Goal: Complete application form: Complete application form

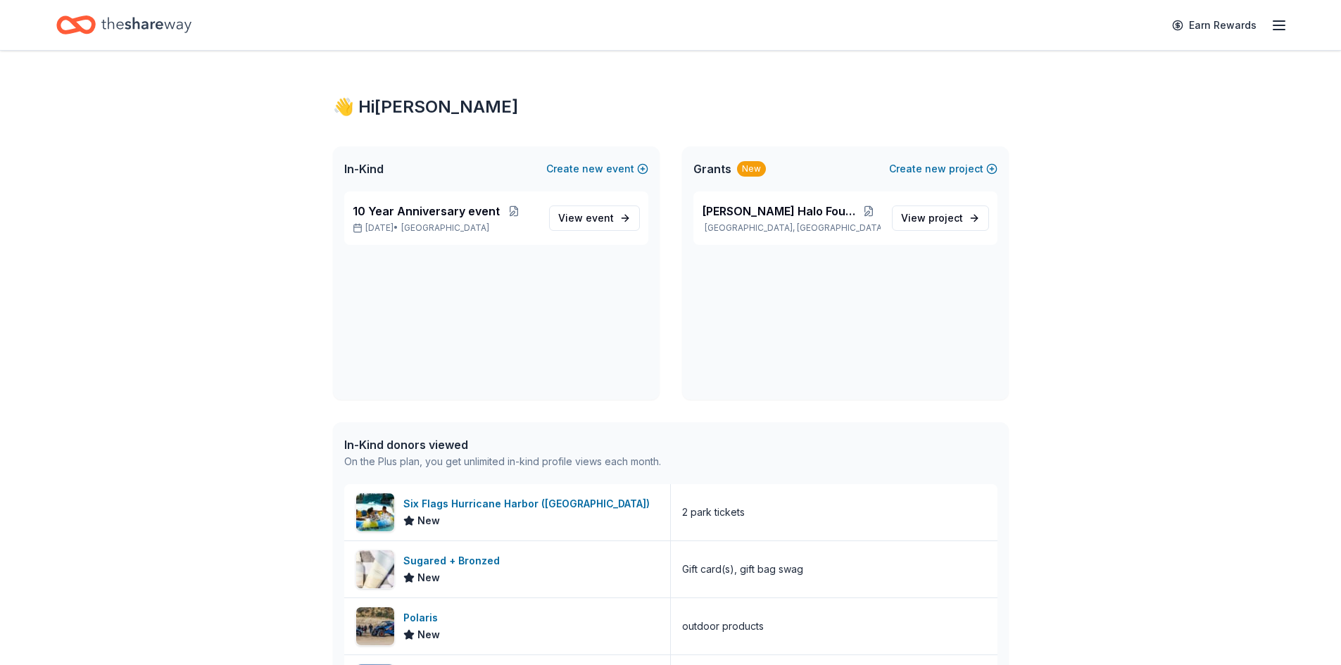
click at [141, 20] on icon "Home" at bounding box center [146, 25] width 90 height 29
click at [606, 214] on span "event" at bounding box center [600, 218] width 28 height 12
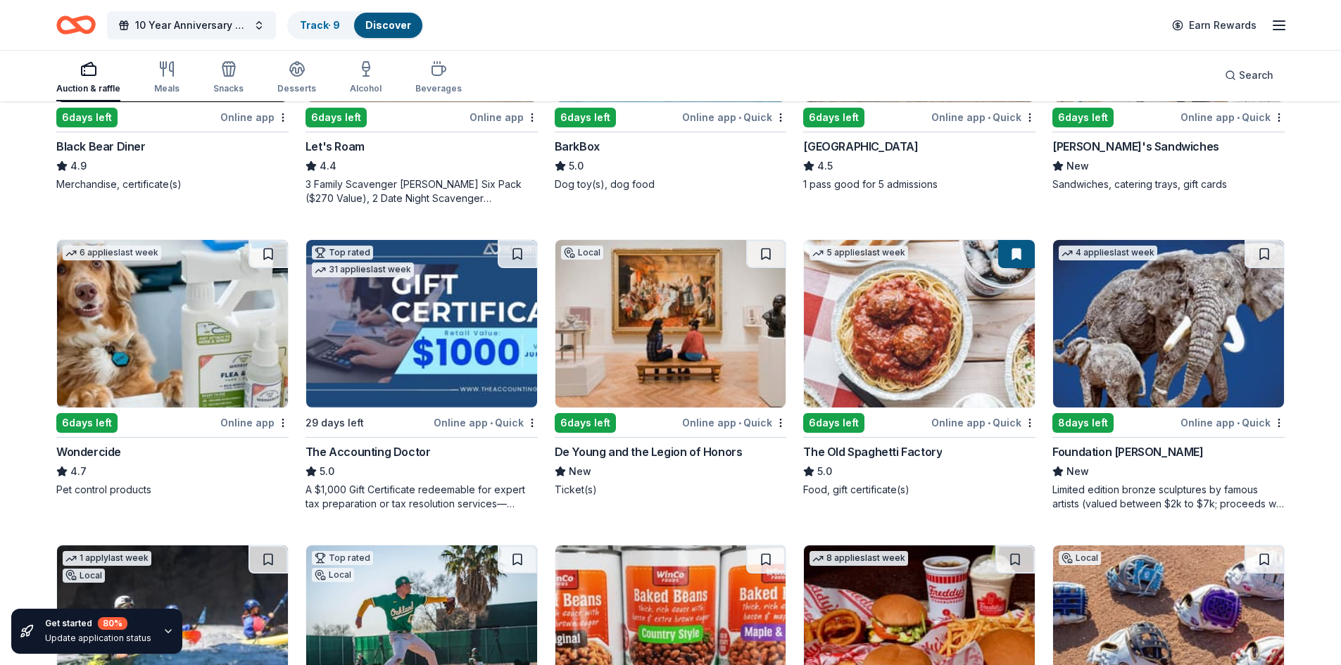
scroll to position [632, 0]
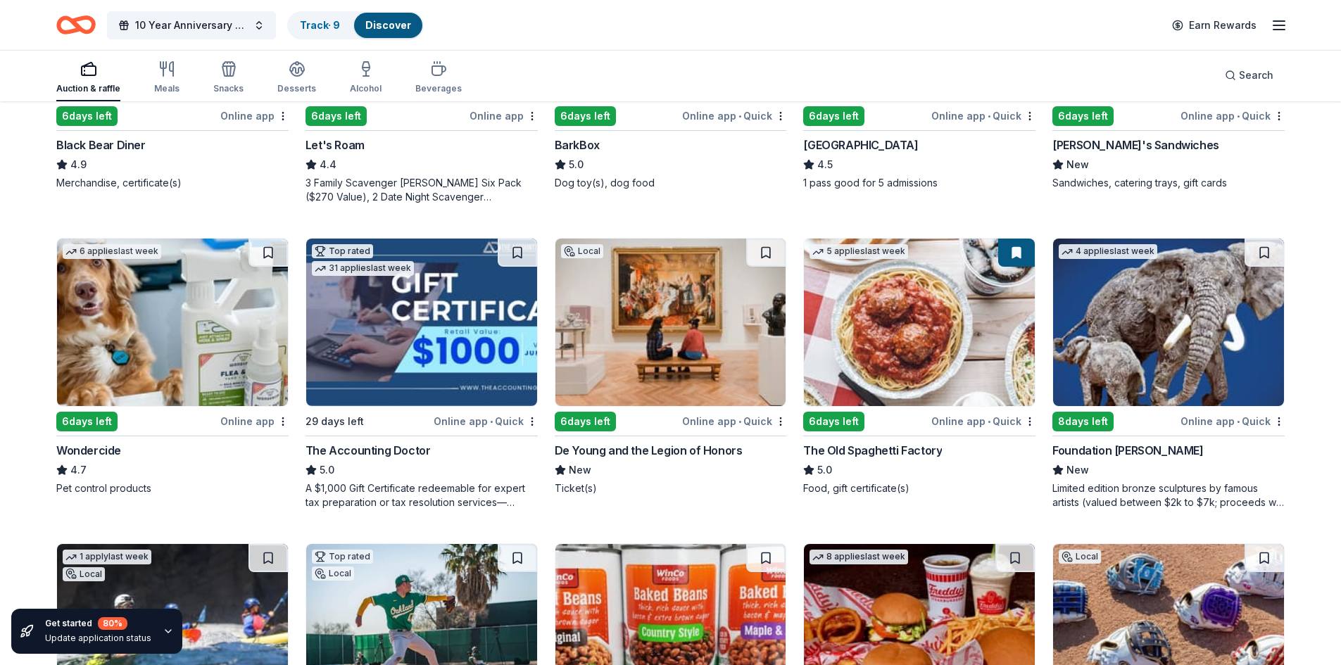
click at [1144, 485] on div "Limited edition bronze sculptures by famous artists (valued between $2k to $7k;…" at bounding box center [1168, 495] width 232 height 28
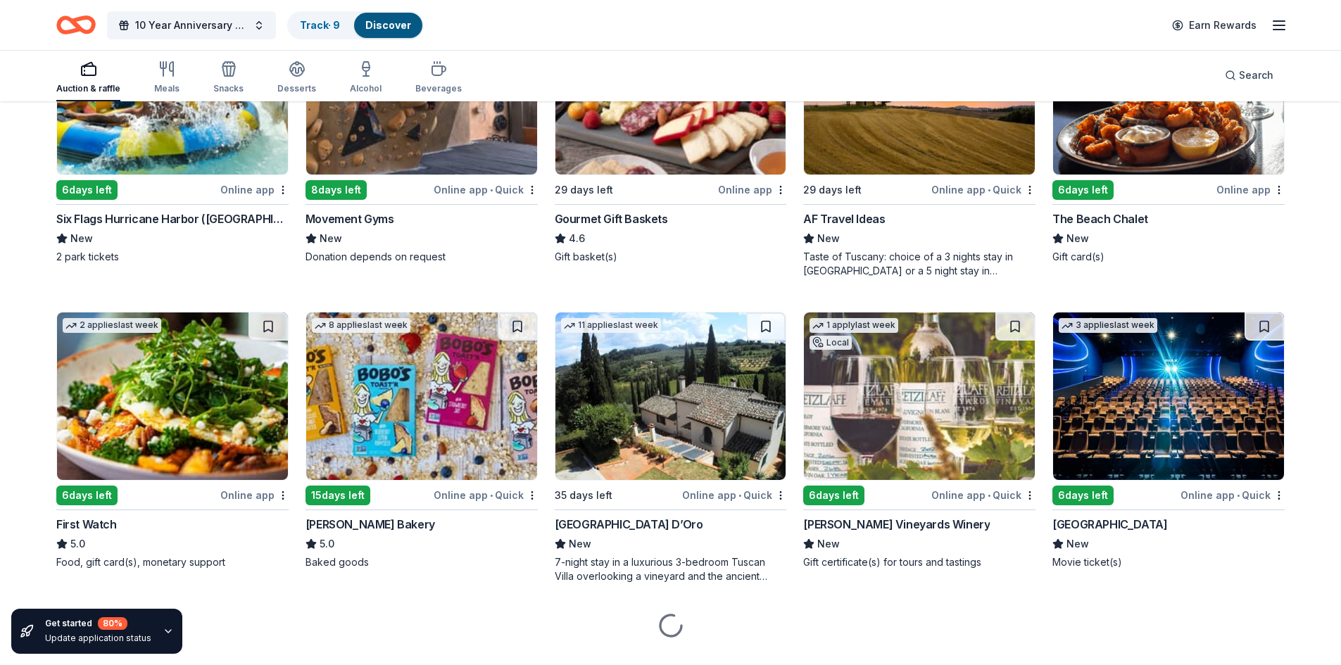
scroll to position [1475, 0]
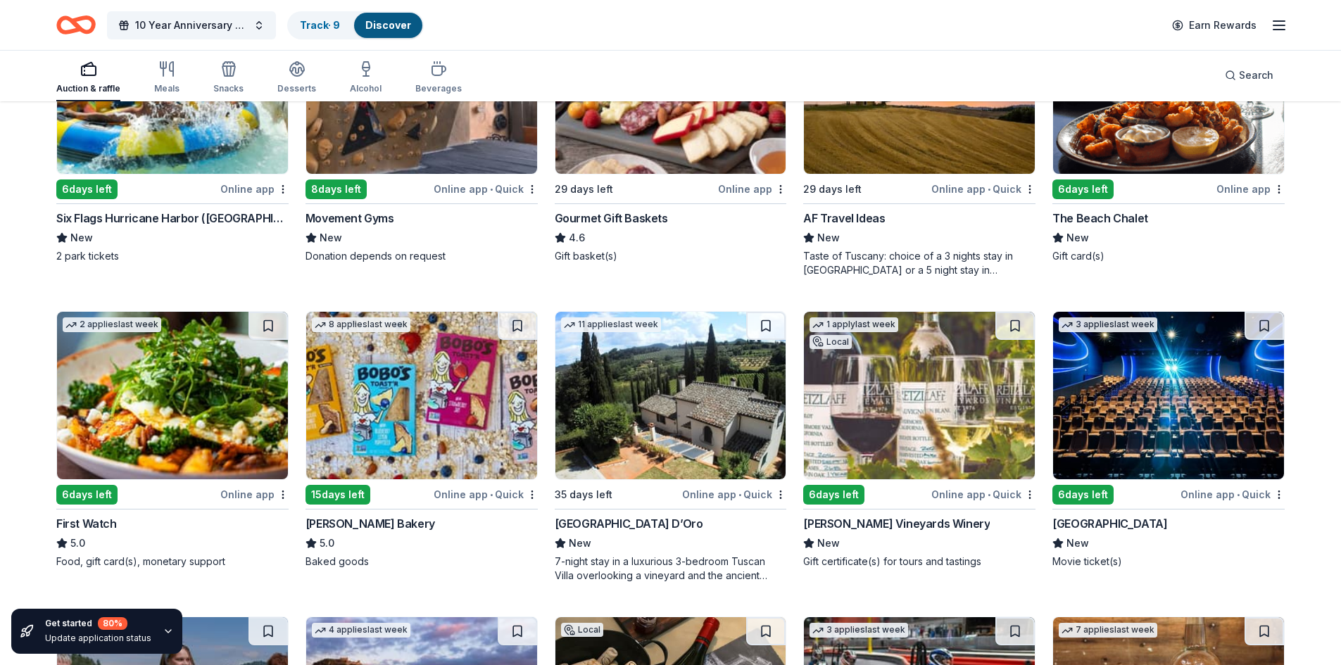
click at [598, 521] on div "Villa Sogni D’Oro" at bounding box center [629, 523] width 148 height 17
click at [618, 211] on div "Gourmet Gift Baskets" at bounding box center [611, 218] width 113 height 17
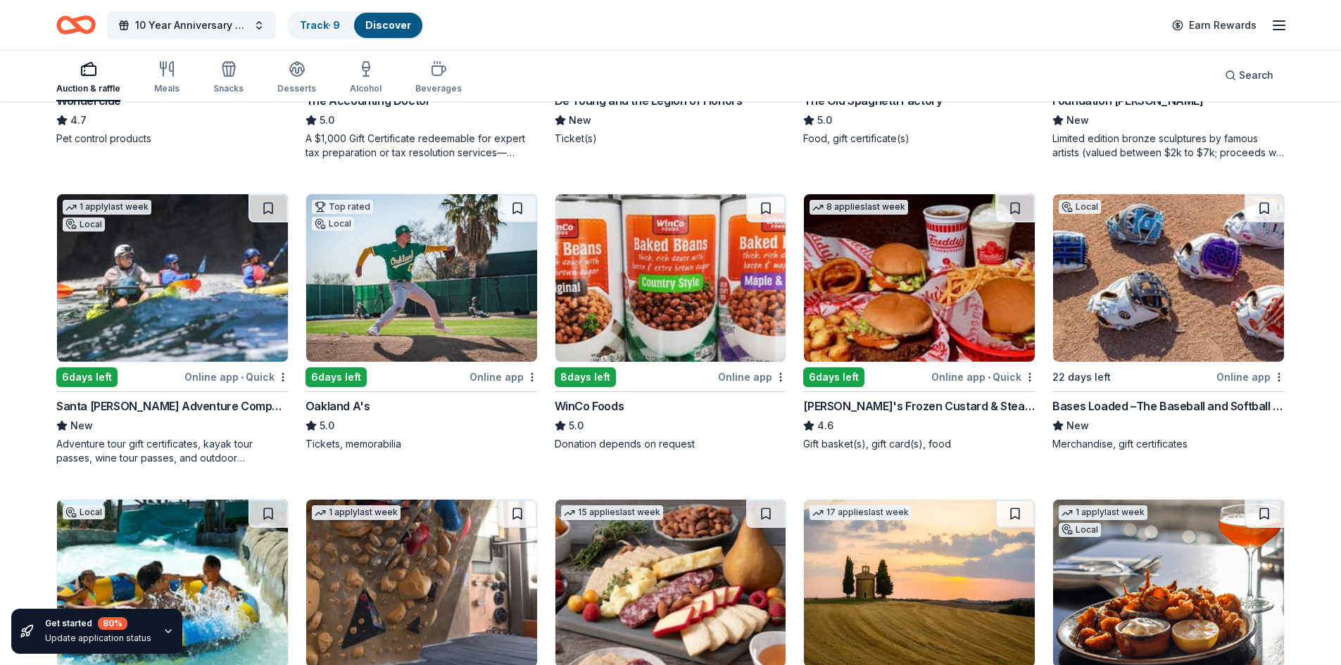
scroll to position [982, 0]
click at [160, 397] on div "Santa Barbara Adventure Company" at bounding box center [172, 405] width 232 height 17
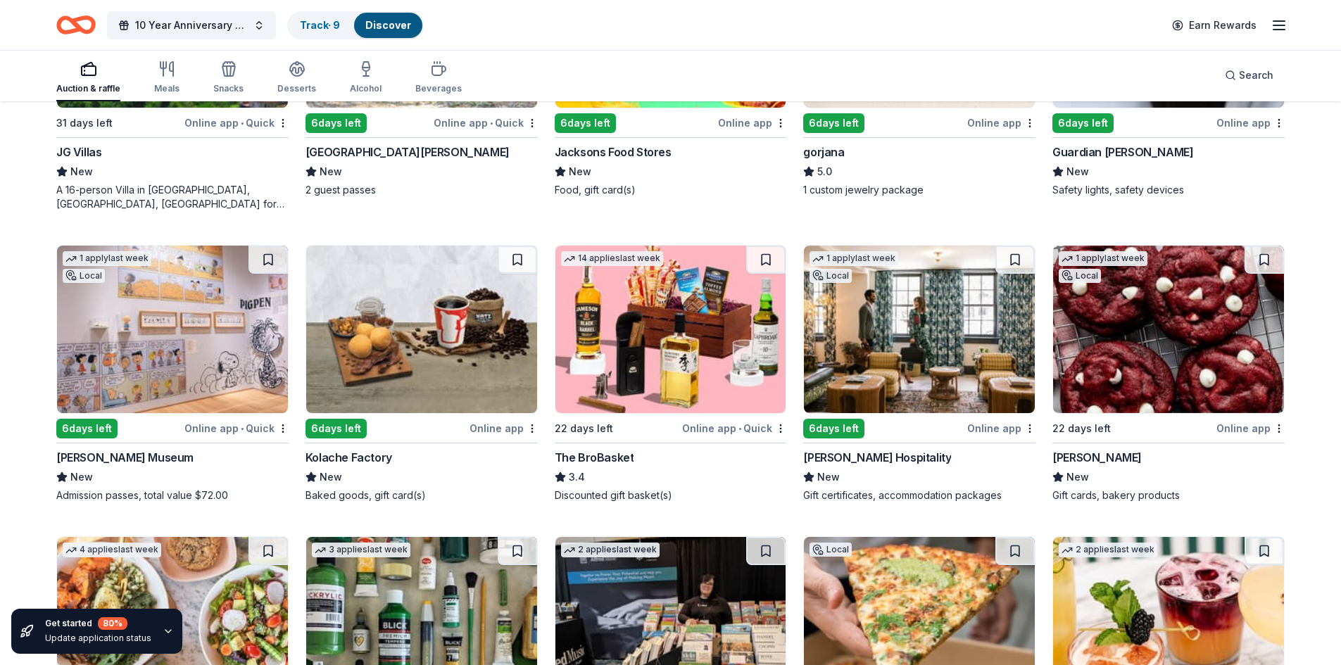
scroll to position [2459, 0]
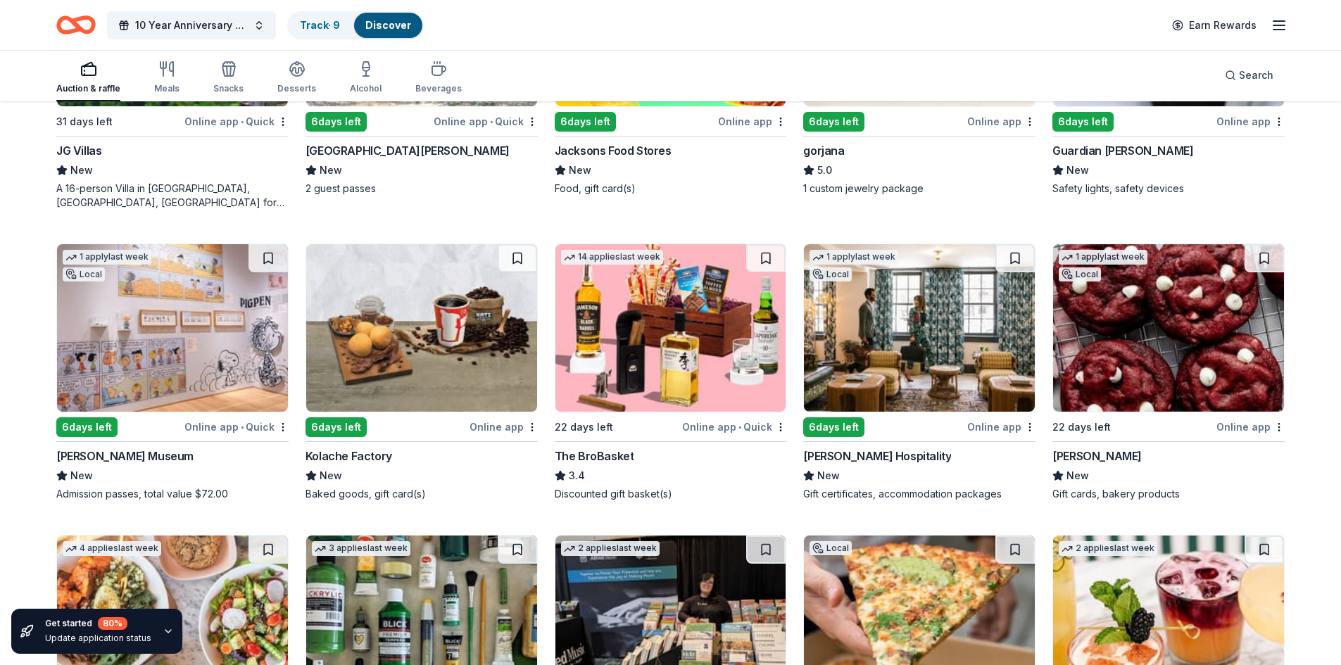
click at [124, 455] on div "Charles M. Schulz Museum" at bounding box center [124, 456] width 137 height 17
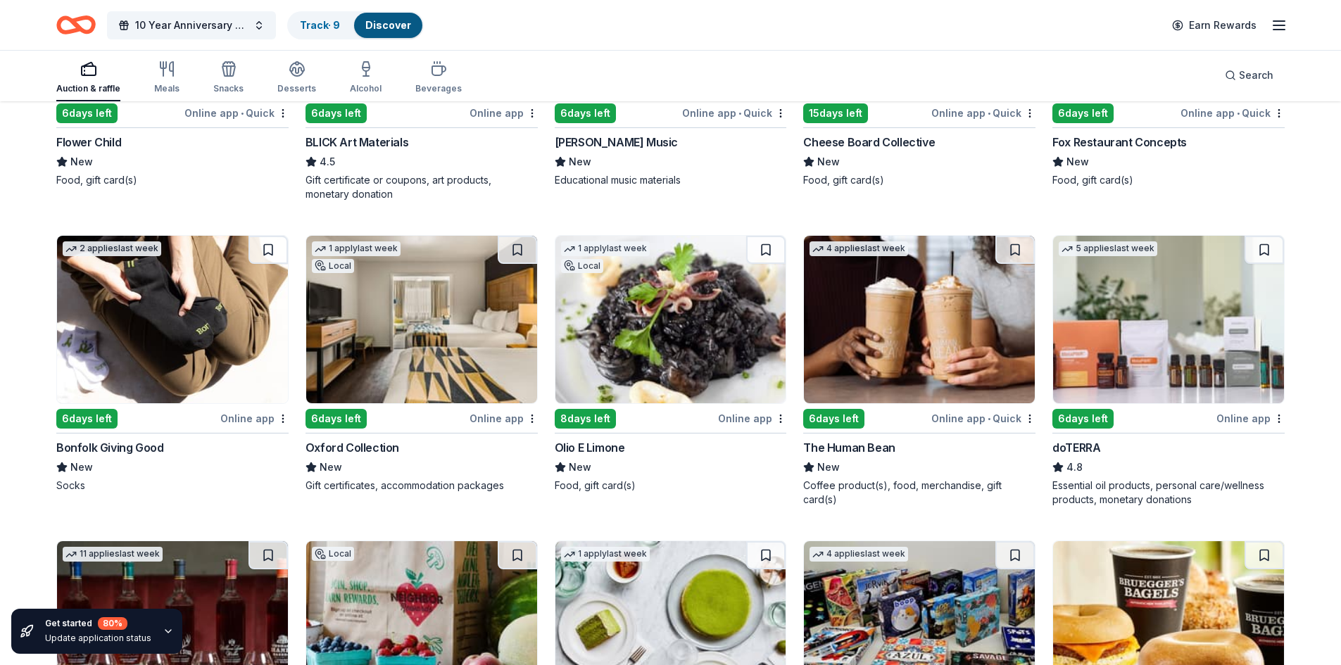
scroll to position [3065, 0]
click at [1080, 447] on div "doTERRA" at bounding box center [1076, 446] width 48 height 17
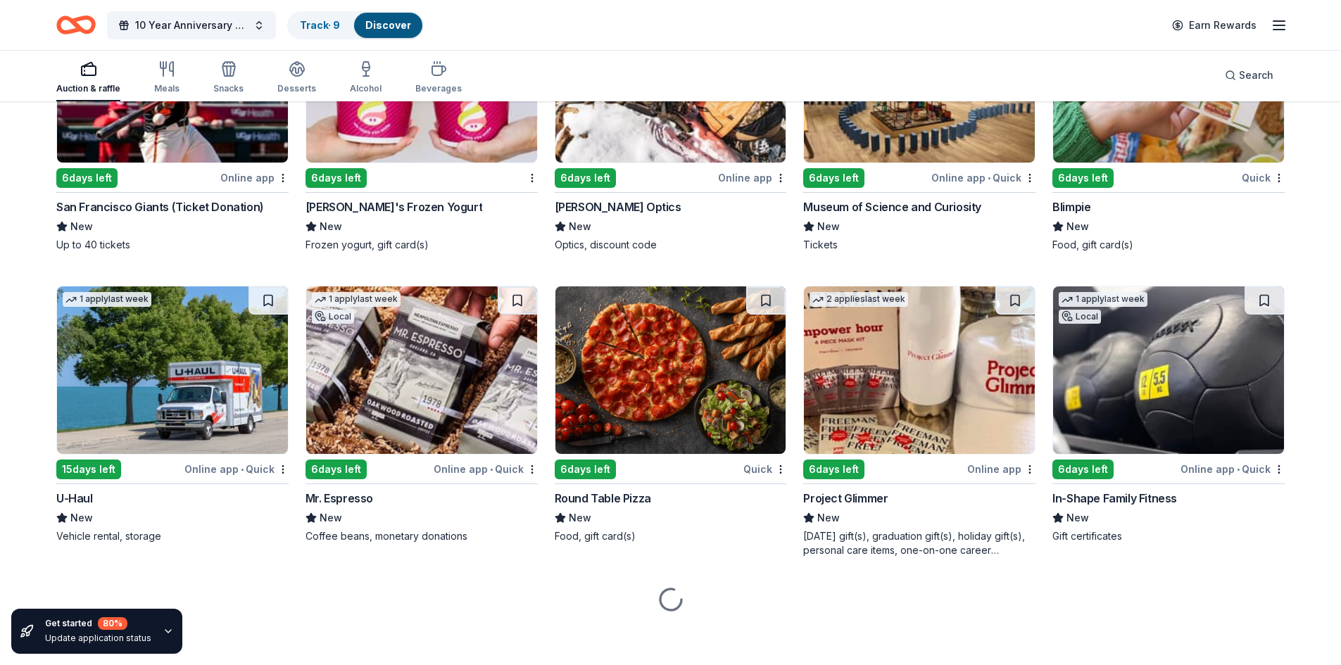
scroll to position [5697, 0]
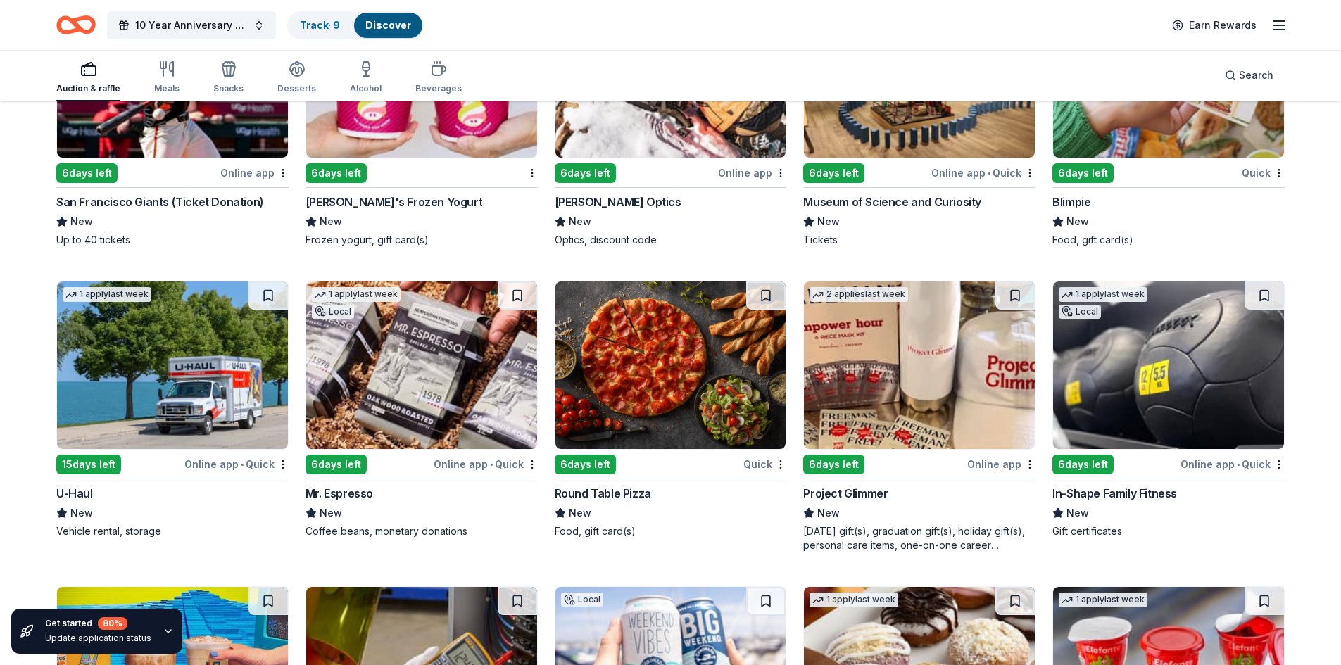
click at [152, 198] on div "San Francisco Giants (Ticket Donation)" at bounding box center [160, 202] width 208 height 17
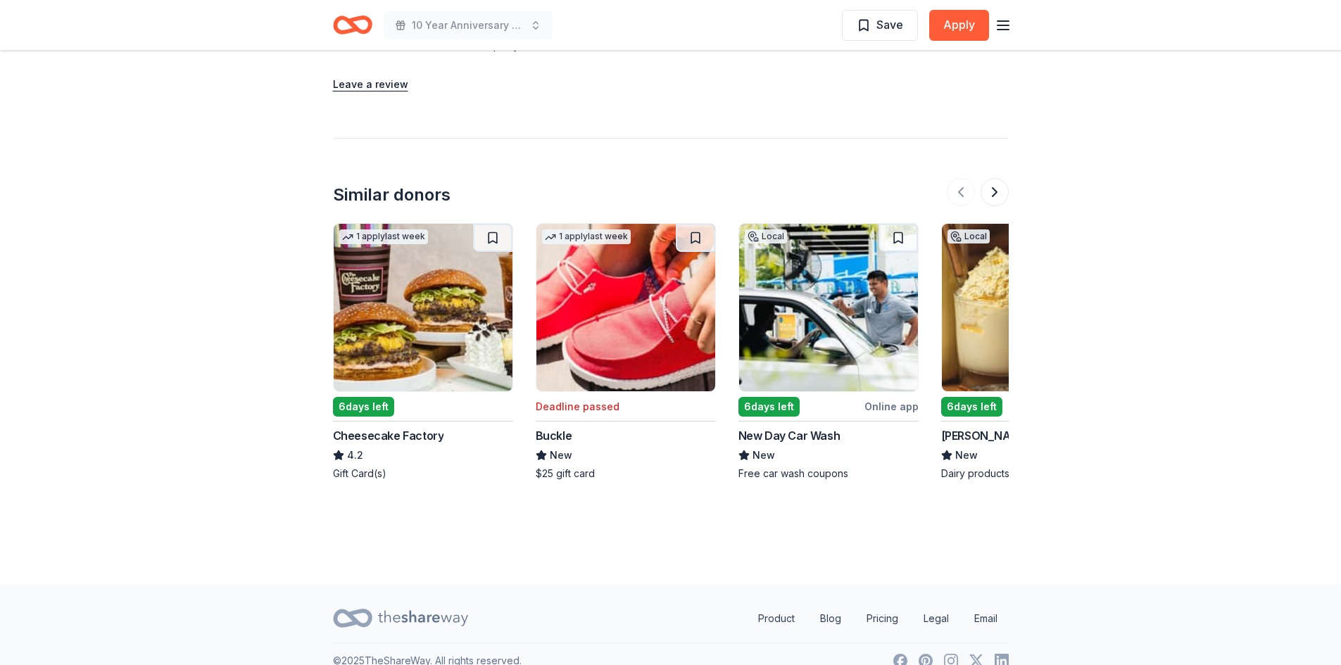
scroll to position [1520, 0]
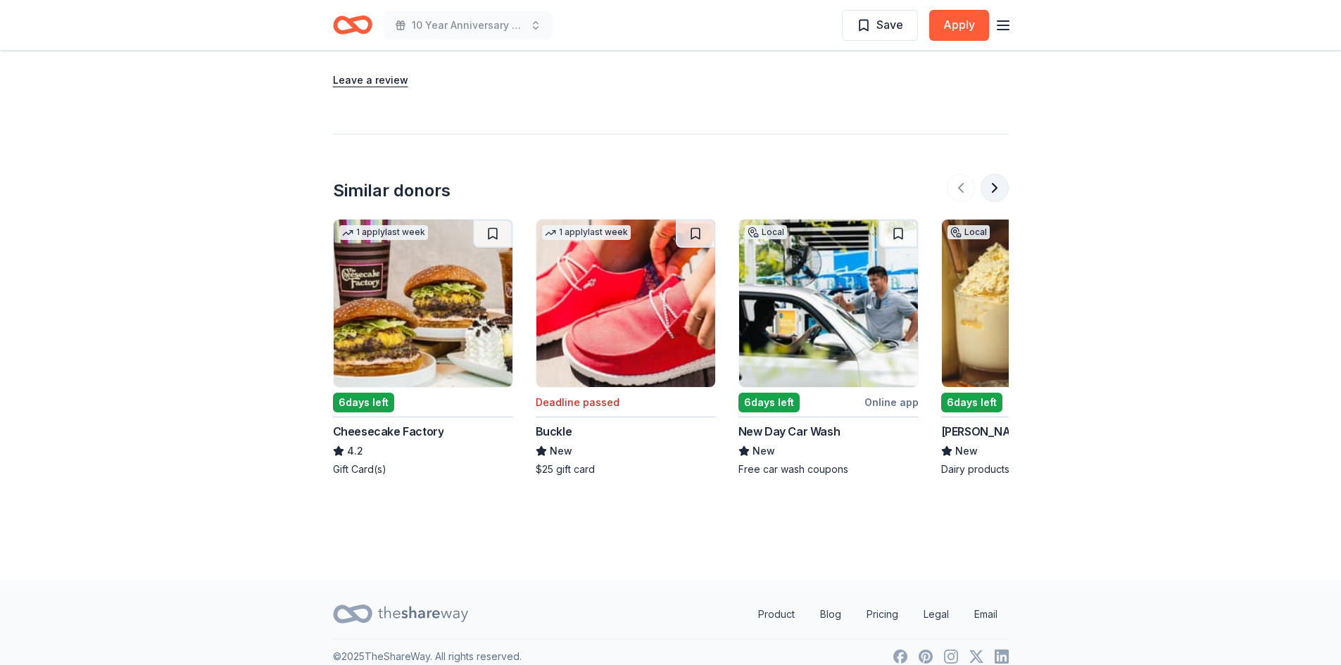
click at [989, 174] on button at bounding box center [994, 188] width 28 height 28
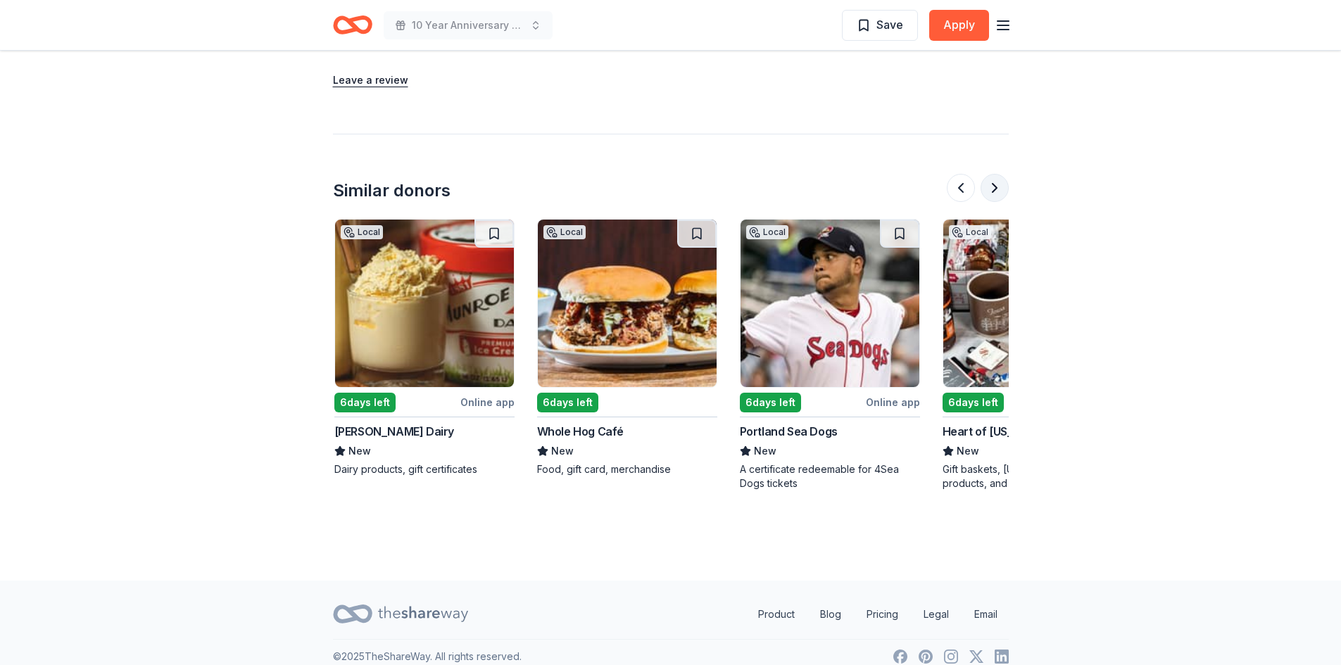
scroll to position [0, 608]
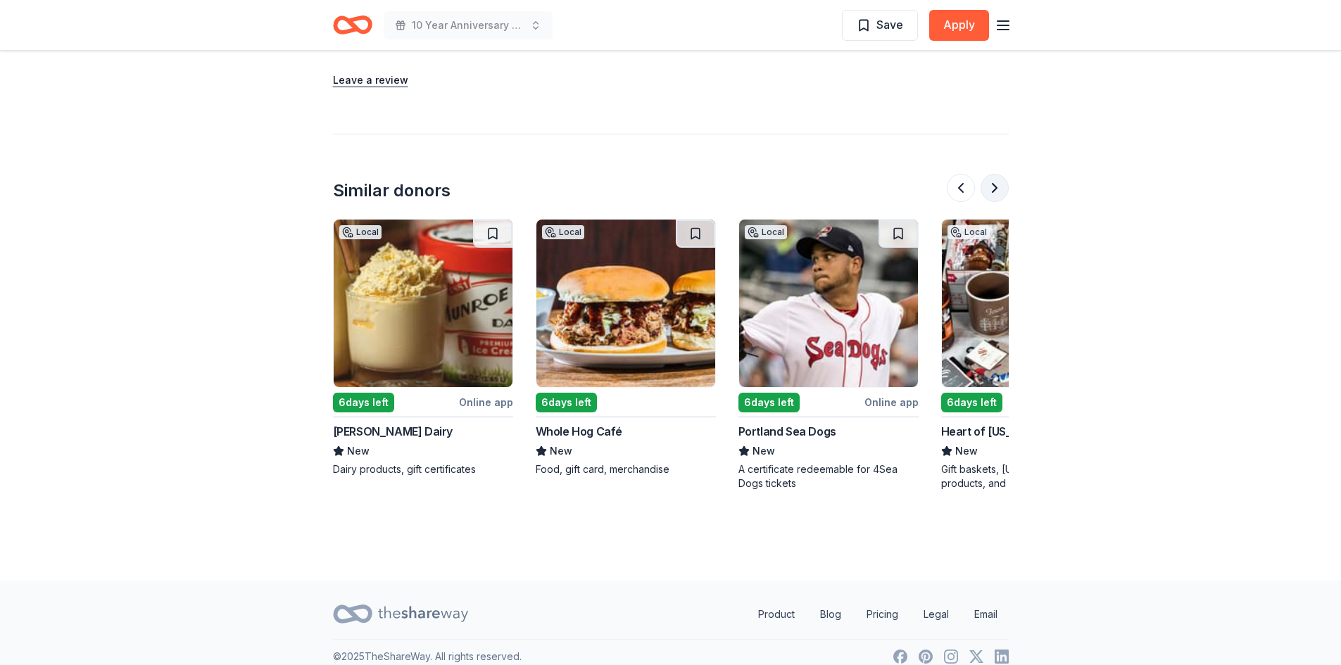
click at [988, 174] on button at bounding box center [994, 188] width 28 height 28
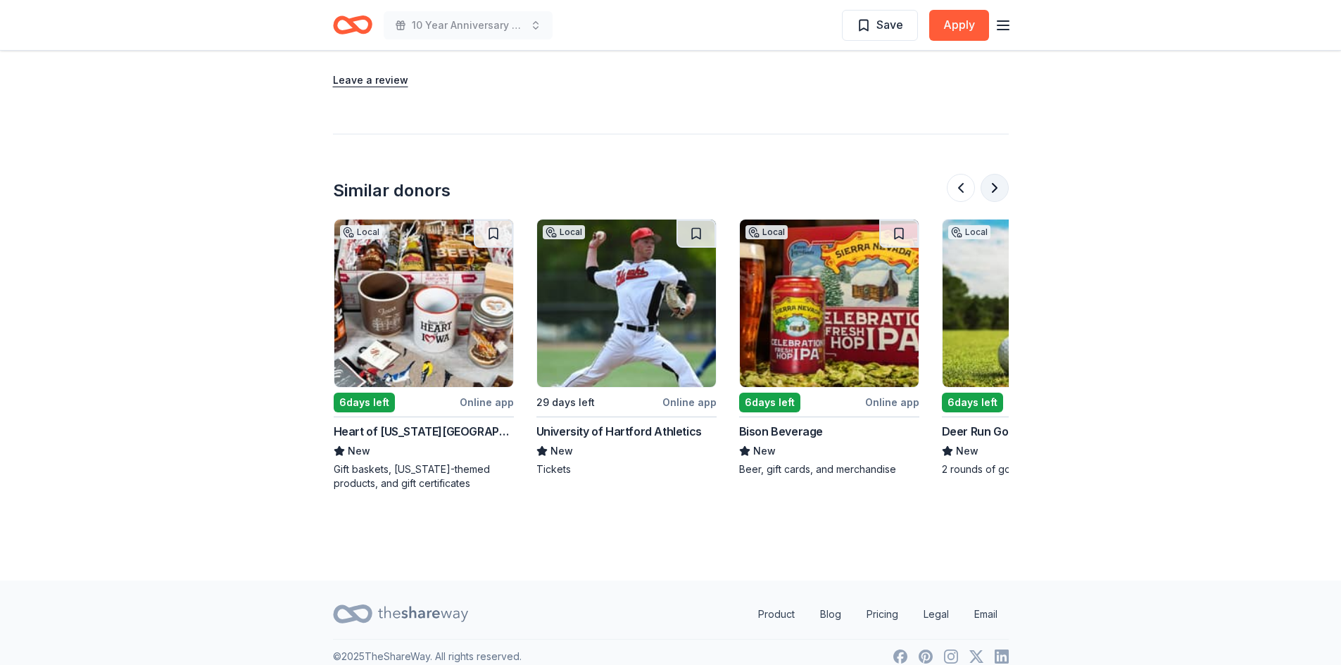
scroll to position [0, 1216]
click at [988, 174] on button at bounding box center [994, 188] width 28 height 28
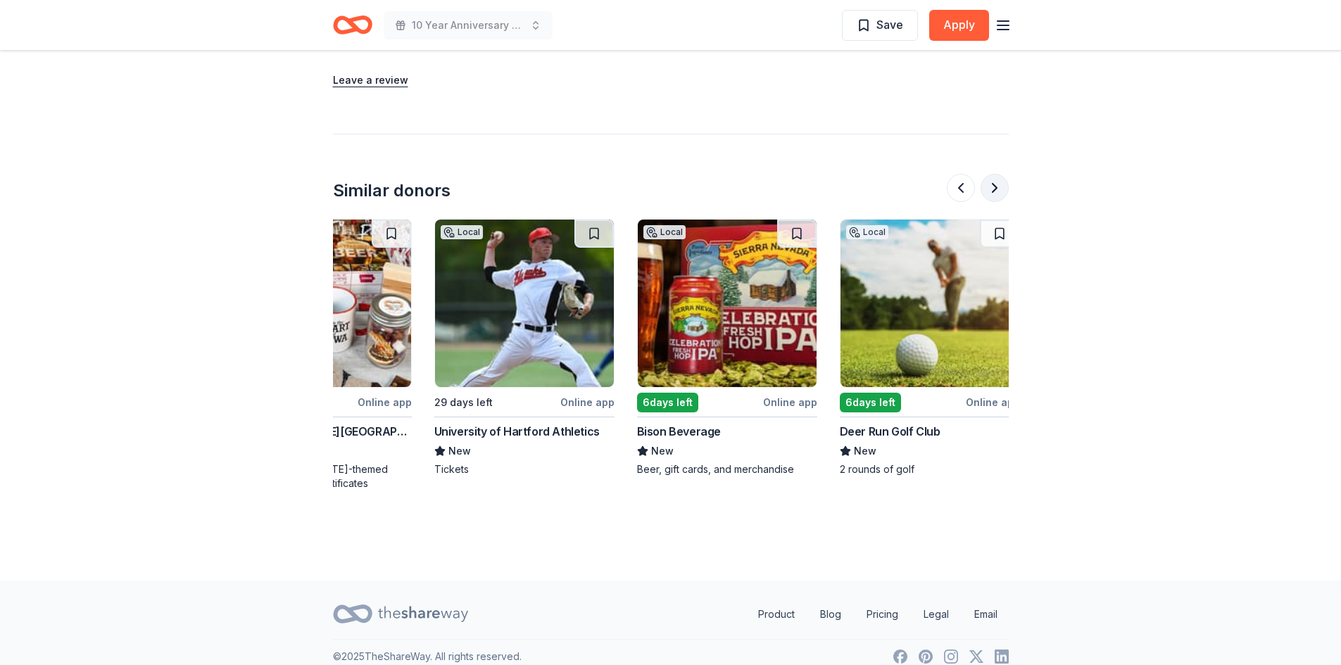
scroll to position [0, 1329]
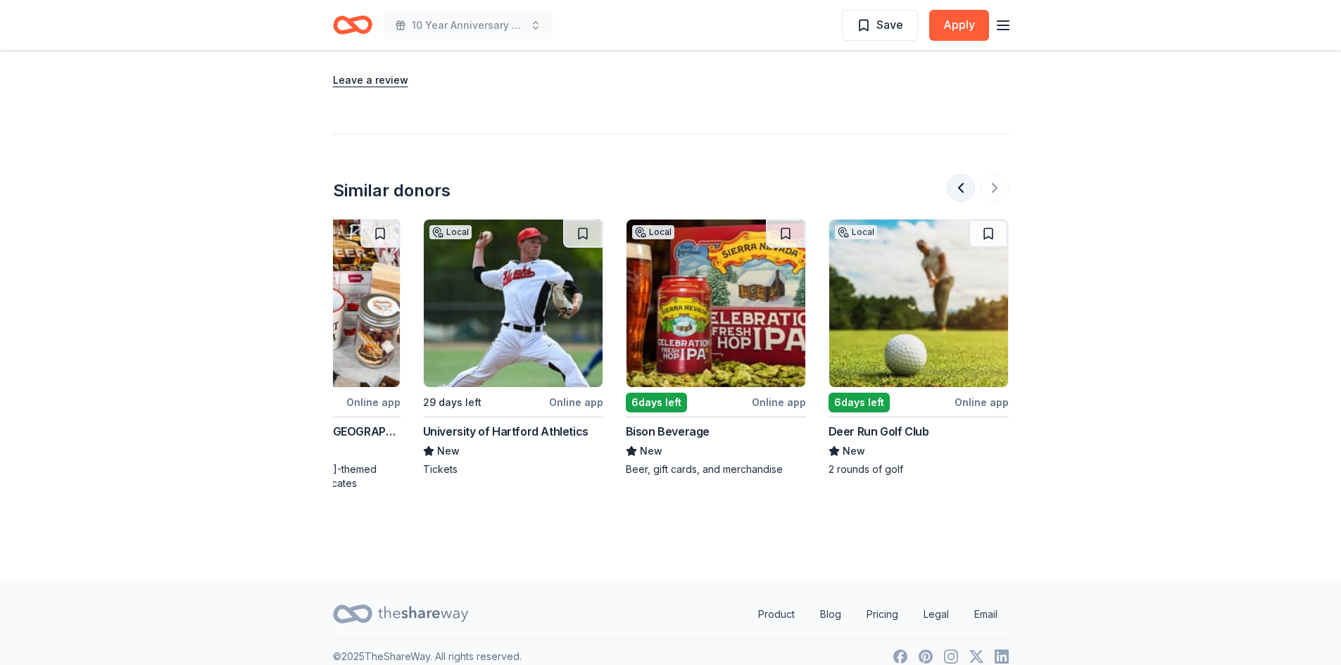
click at [961, 174] on button at bounding box center [961, 188] width 28 height 28
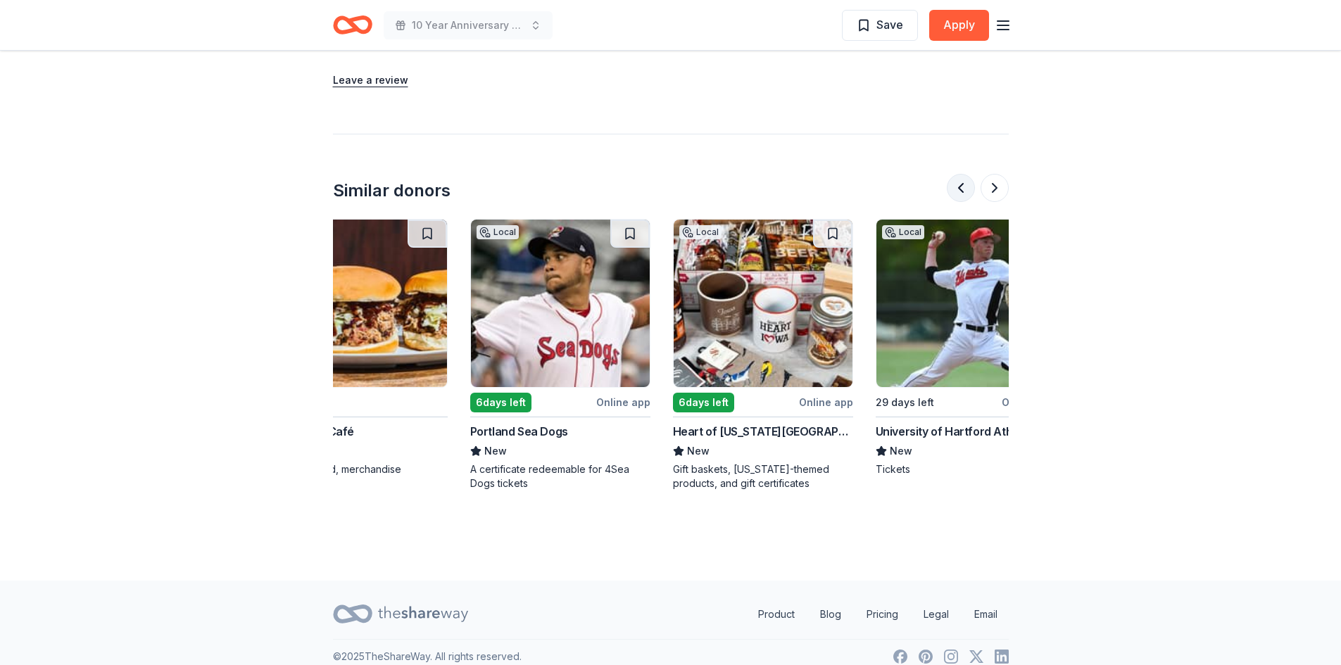
click at [961, 174] on button at bounding box center [961, 188] width 28 height 28
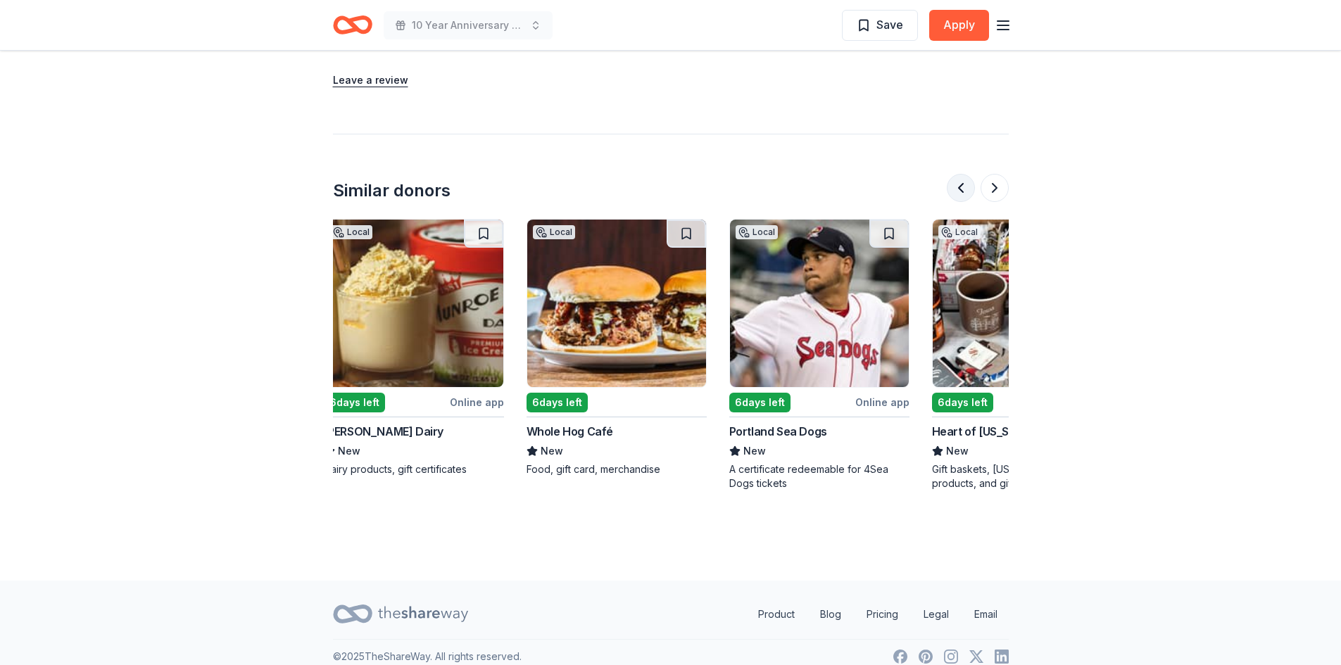
click at [961, 174] on button at bounding box center [961, 188] width 28 height 28
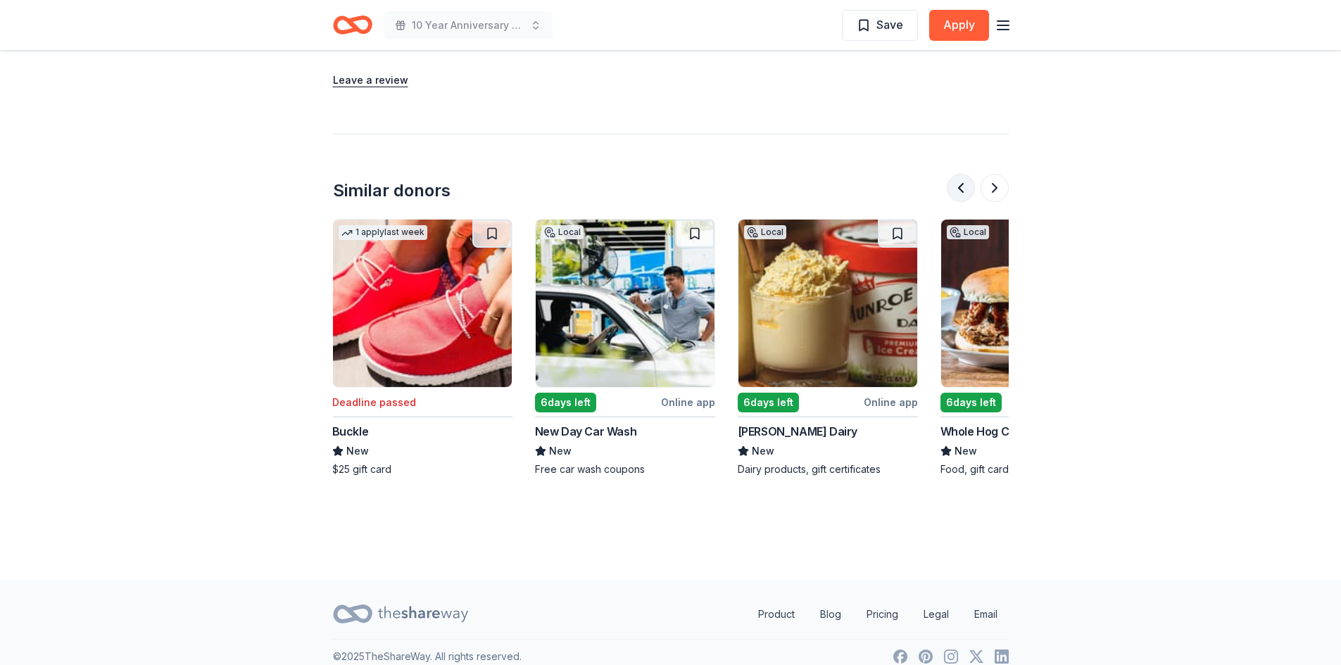
click at [961, 174] on button at bounding box center [961, 188] width 28 height 28
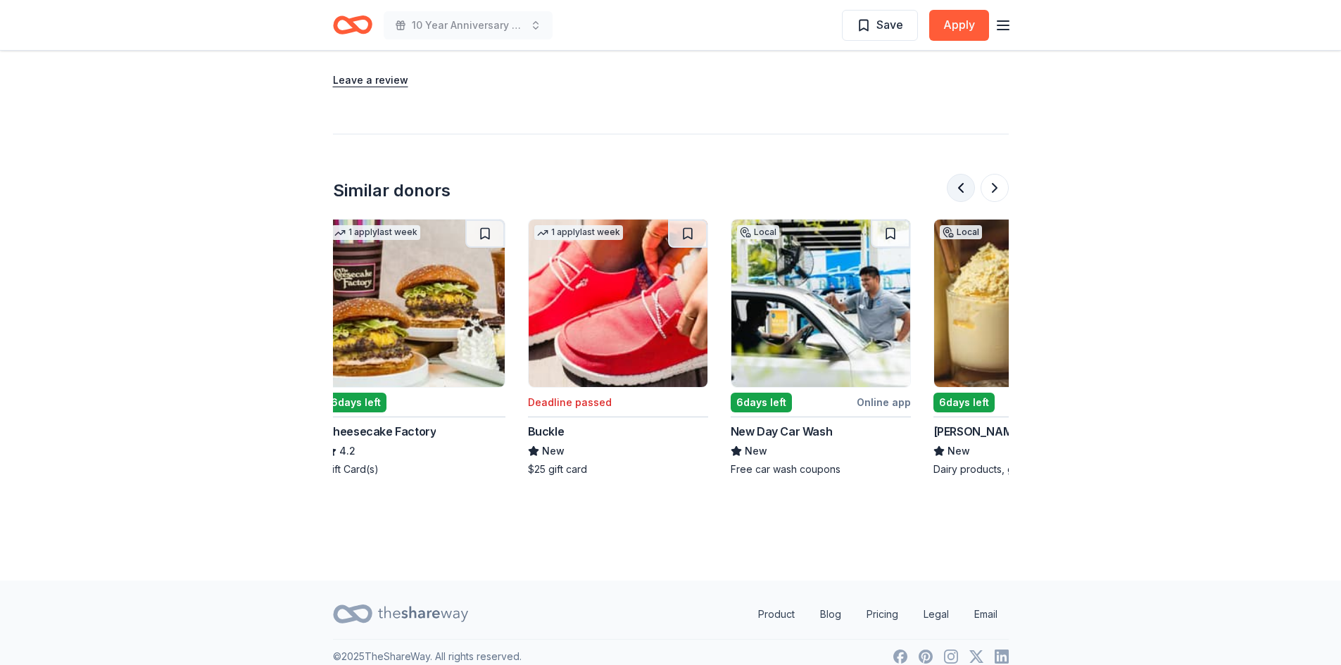
click at [961, 174] on button at bounding box center [961, 188] width 28 height 28
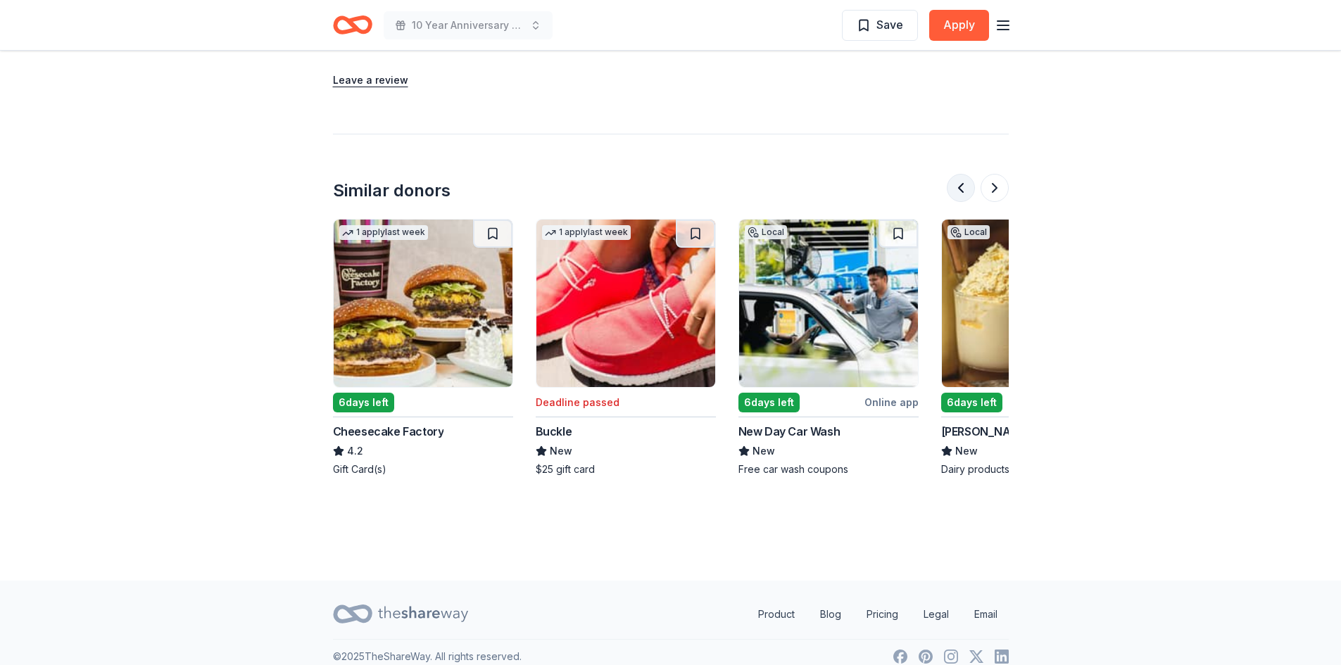
click at [961, 174] on div at bounding box center [978, 188] width 62 height 28
click at [378, 423] on div "Cheesecake Factory" at bounding box center [388, 431] width 111 height 17
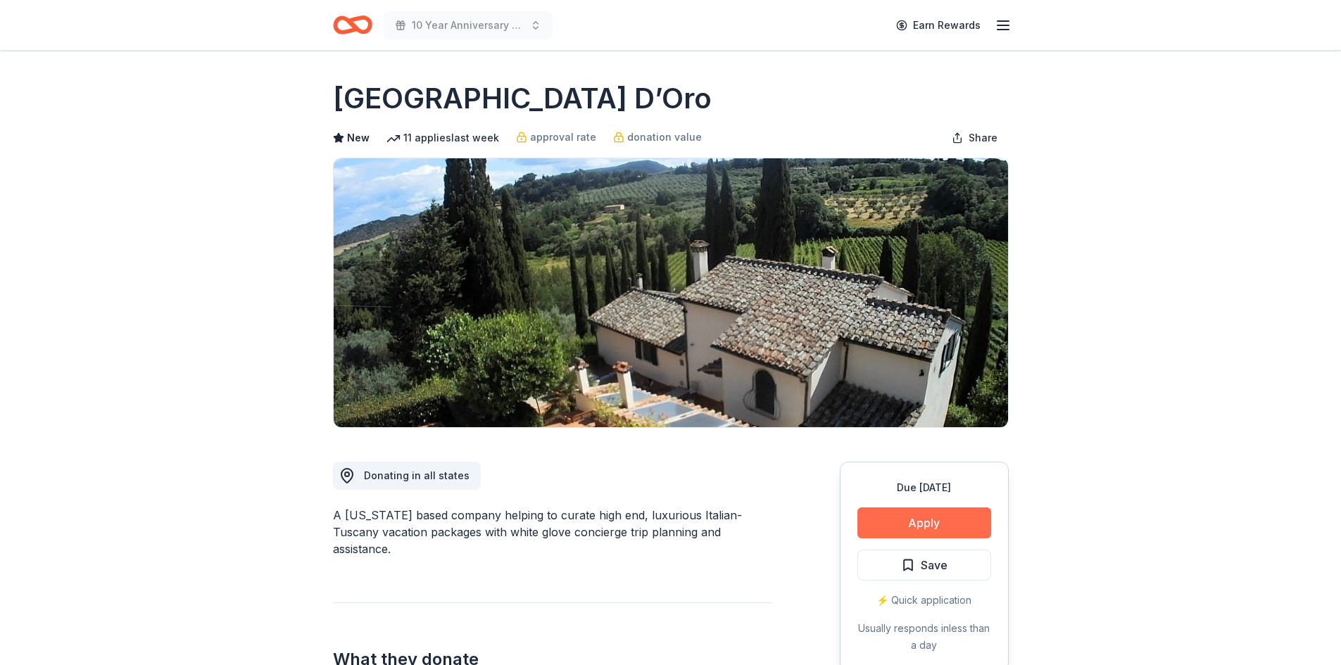
click at [907, 517] on button "Apply" at bounding box center [924, 522] width 134 height 31
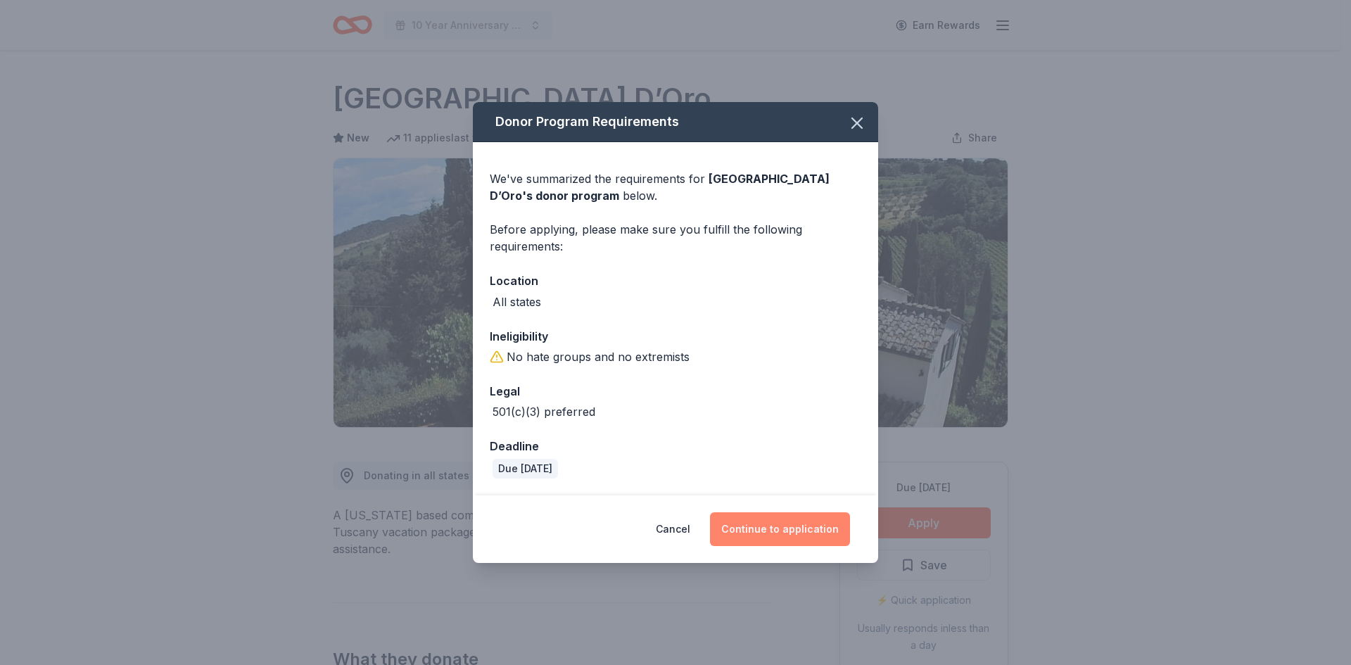
click at [751, 529] on button "Continue to application" at bounding box center [780, 529] width 140 height 34
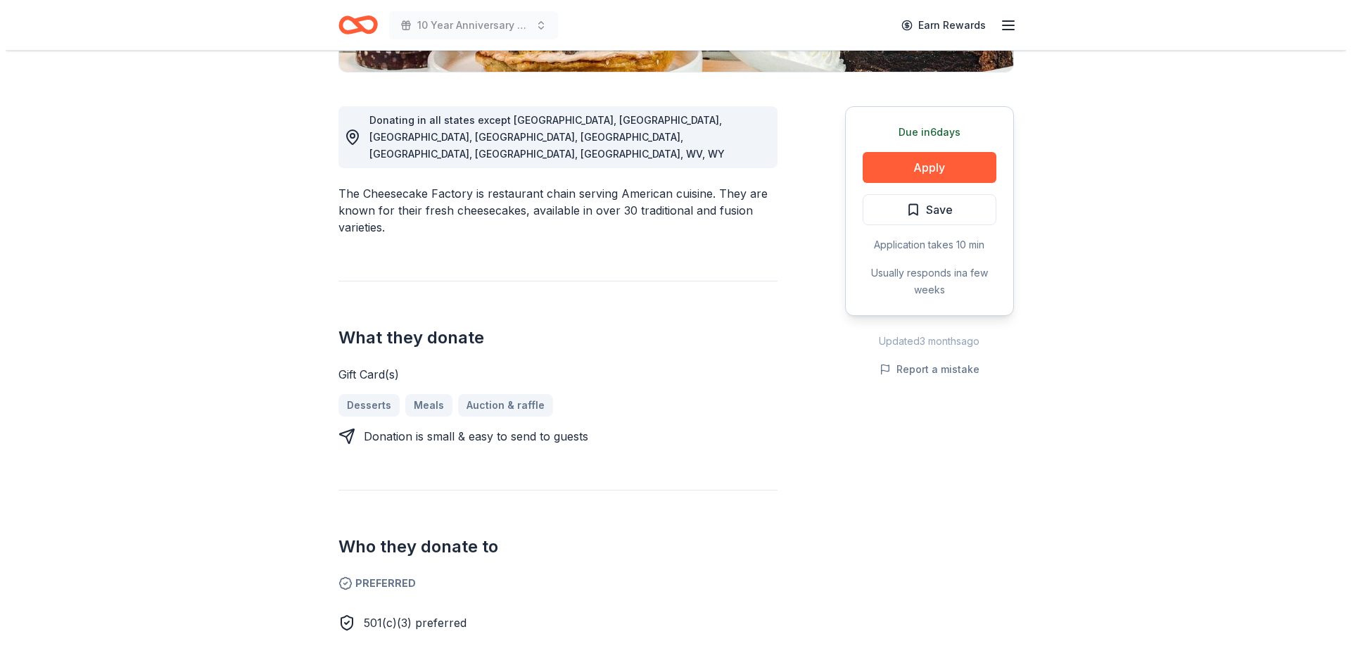
scroll to position [353, 0]
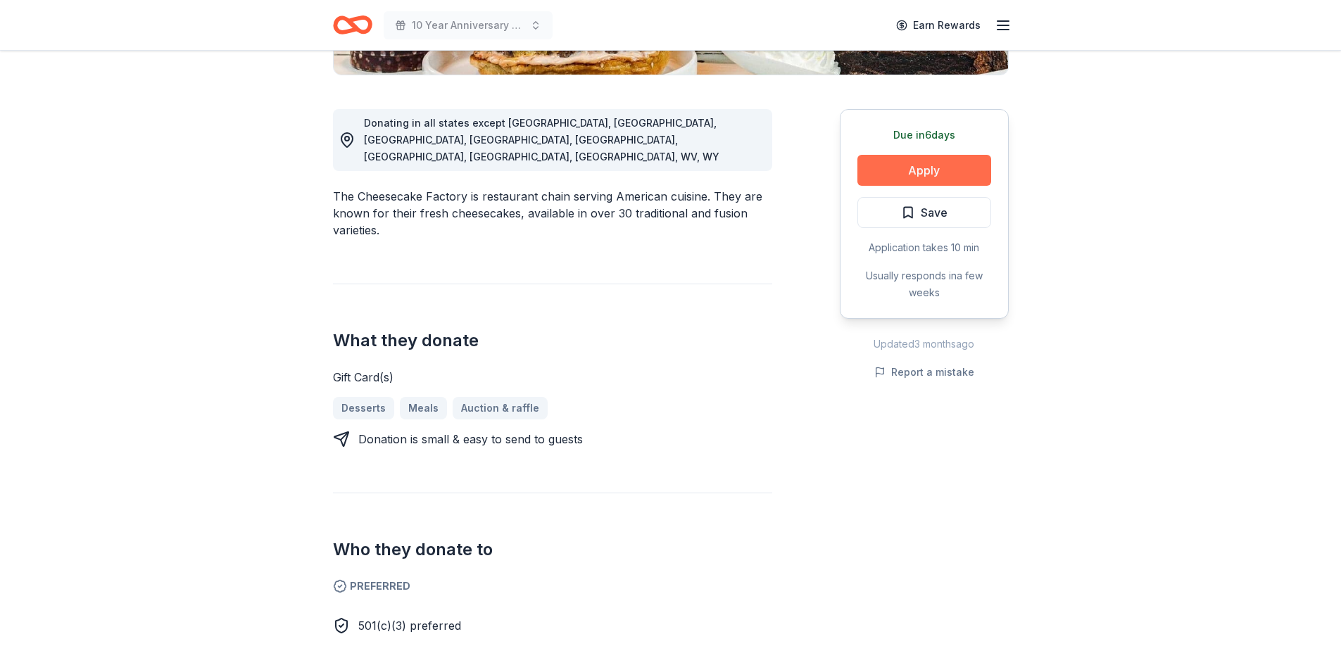
click at [928, 173] on button "Apply" at bounding box center [924, 170] width 134 height 31
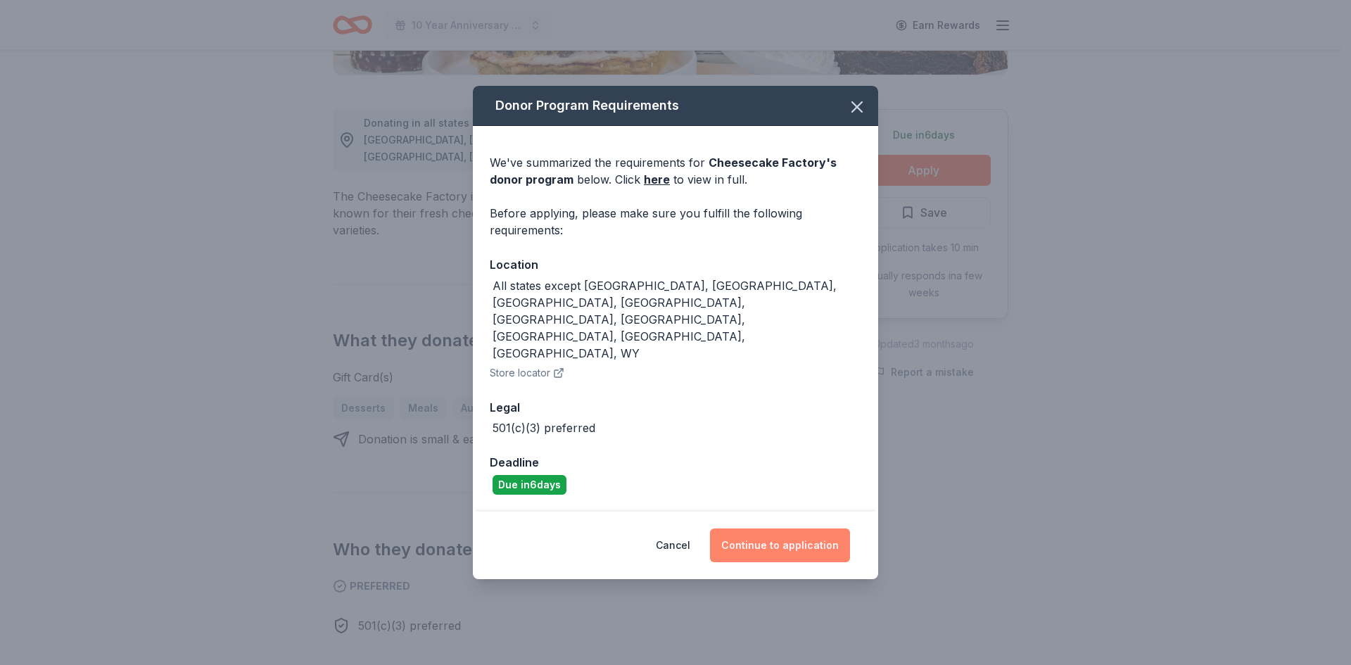
click at [756, 528] on button "Continue to application" at bounding box center [780, 545] width 140 height 34
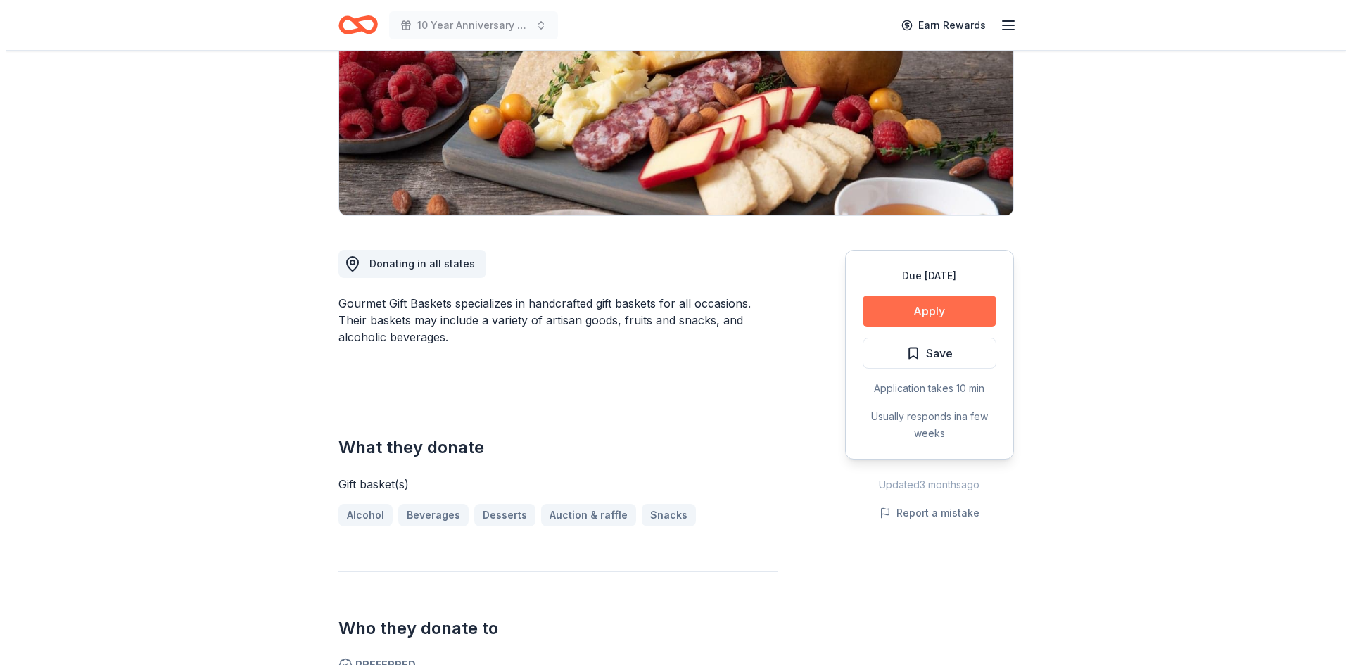
scroll to position [211, 0]
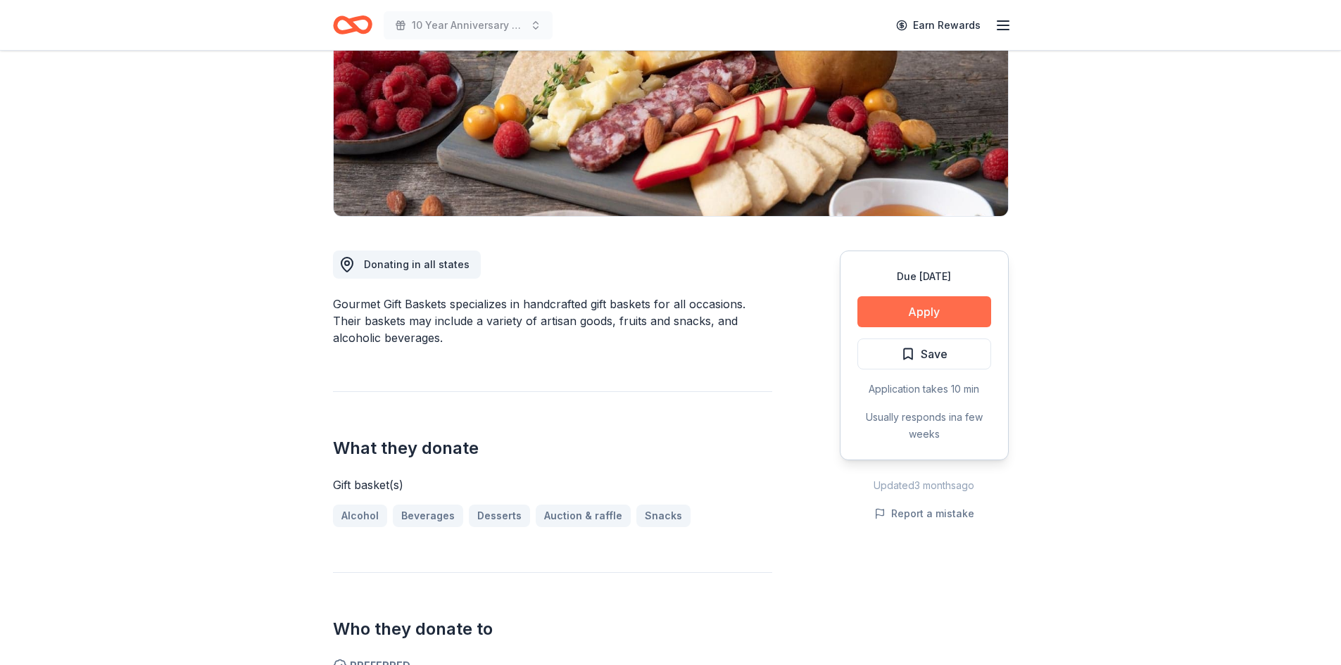
click at [909, 307] on button "Apply" at bounding box center [924, 311] width 134 height 31
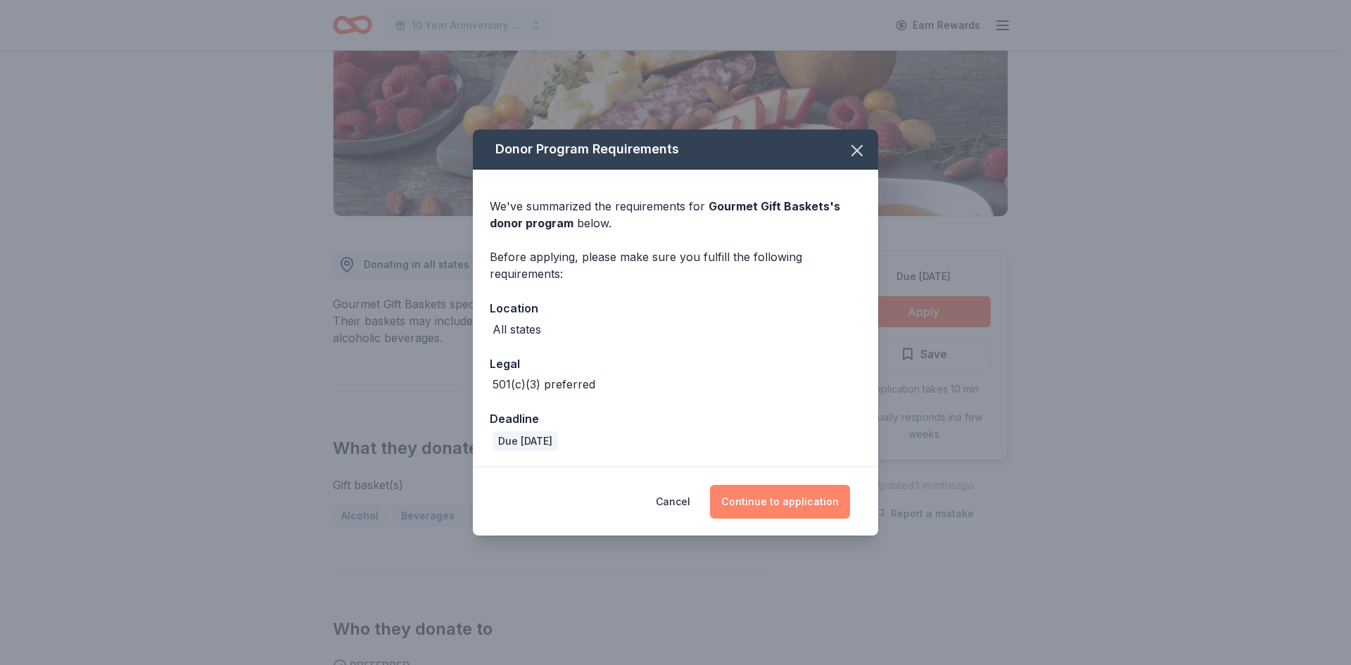
click at [782, 501] on button "Continue to application" at bounding box center [780, 502] width 140 height 34
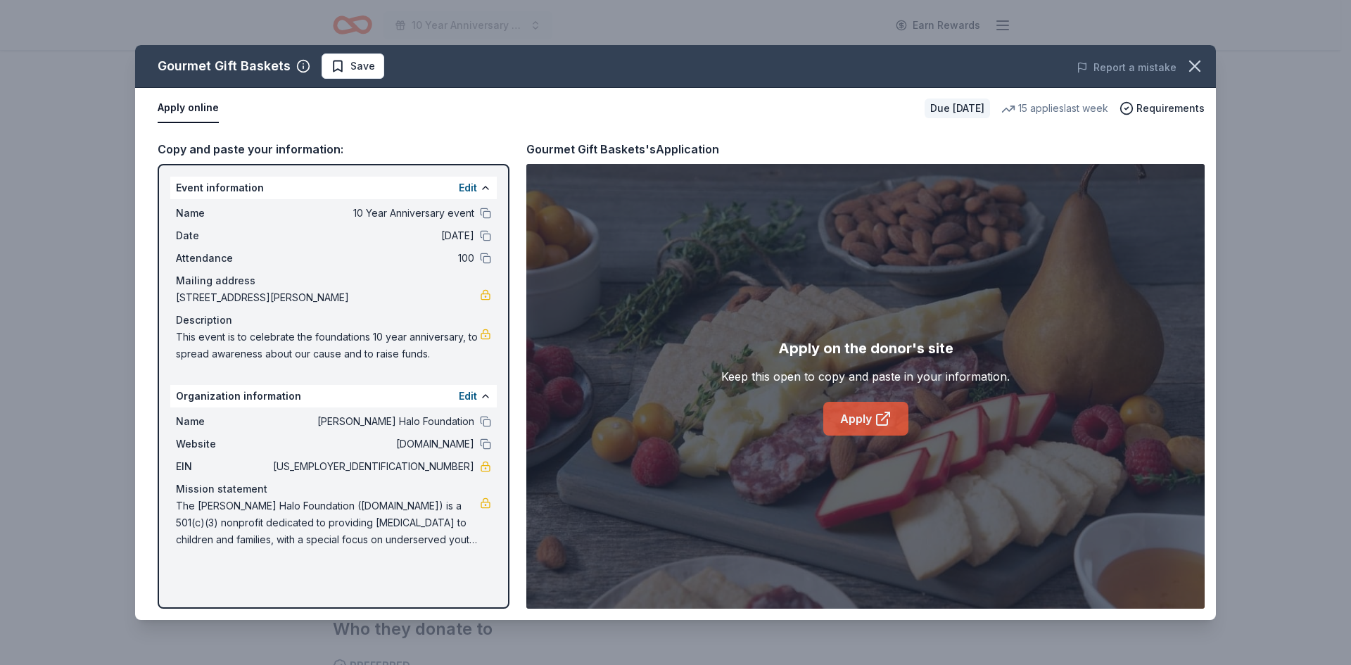
click at [867, 419] on link "Apply" at bounding box center [865, 419] width 85 height 34
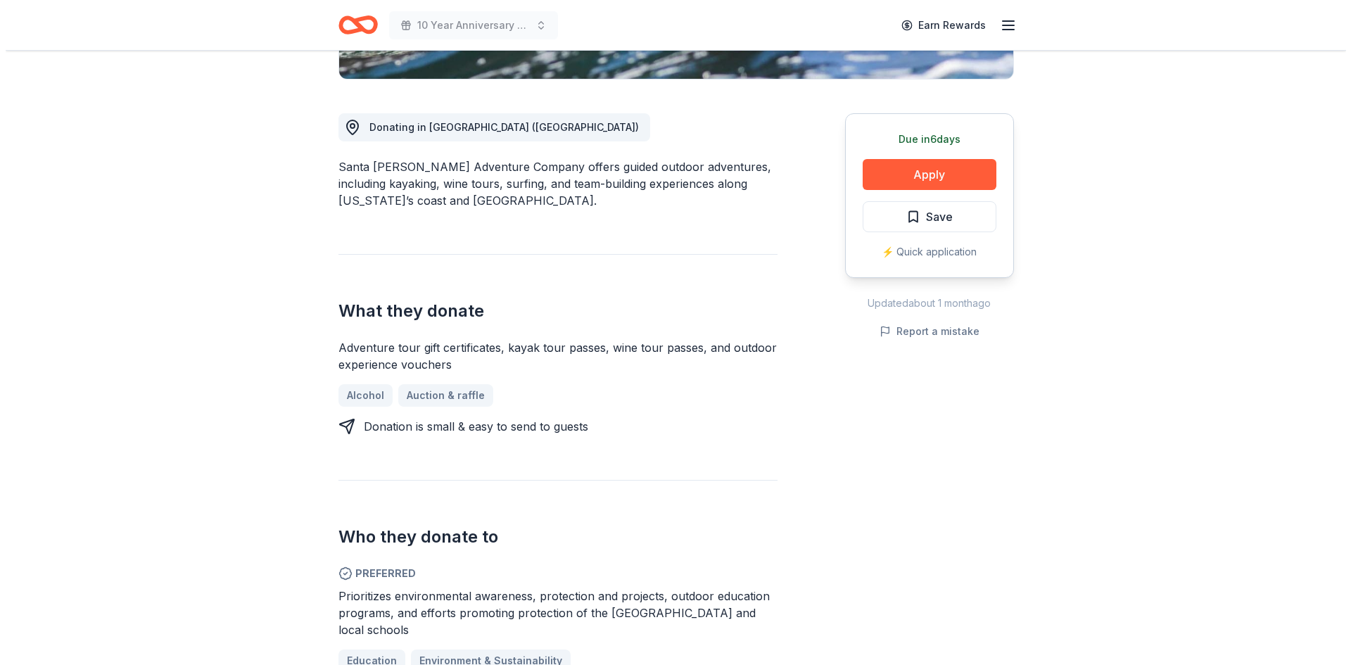
scroll to position [351, 0]
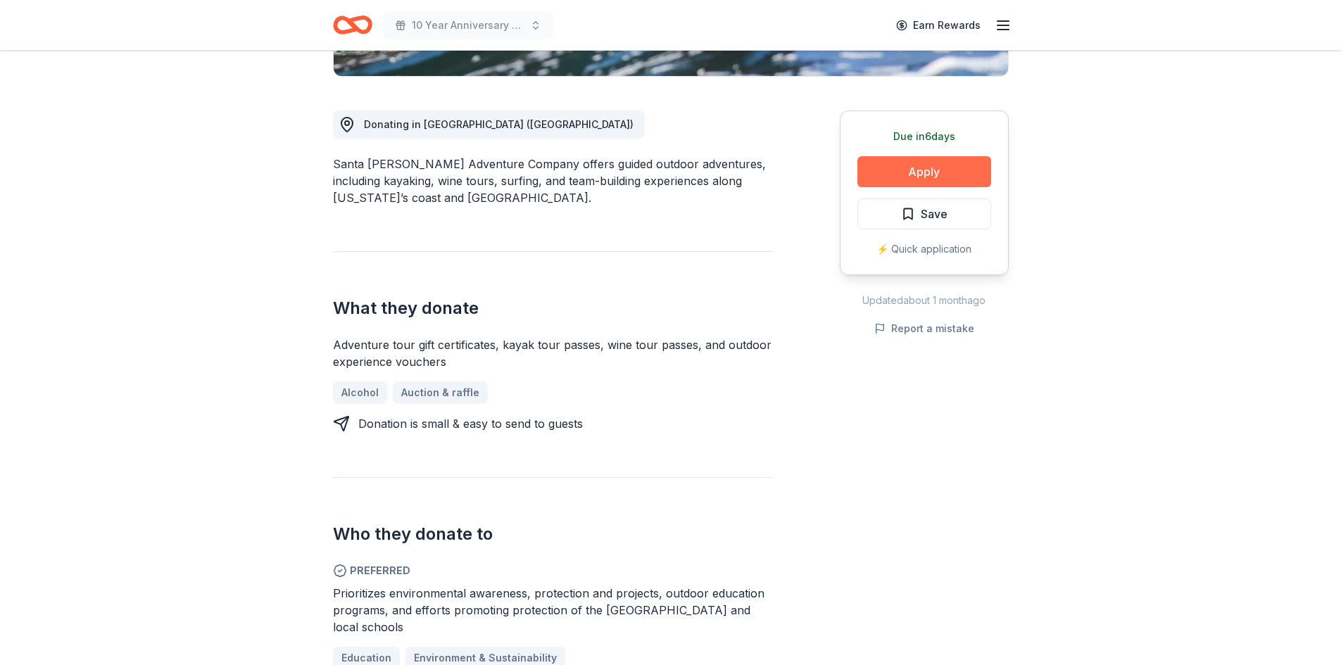
click at [949, 163] on button "Apply" at bounding box center [924, 171] width 134 height 31
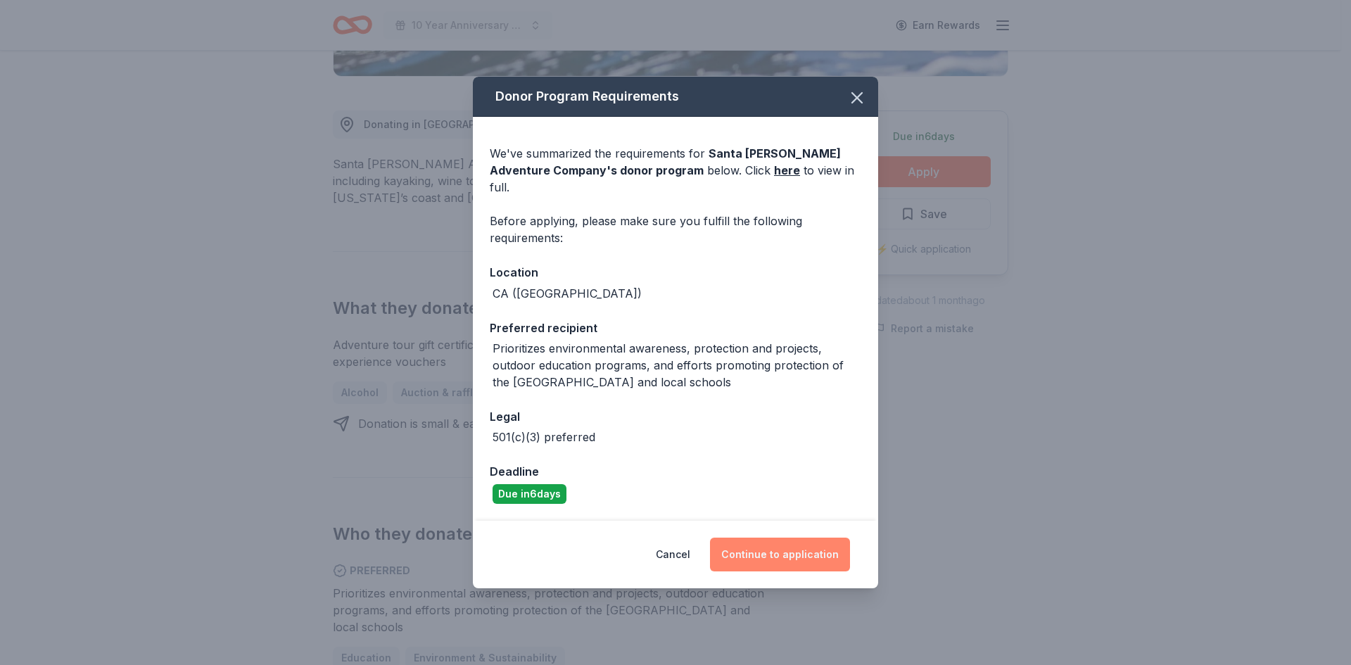
click at [761, 551] on button "Continue to application" at bounding box center [780, 555] width 140 height 34
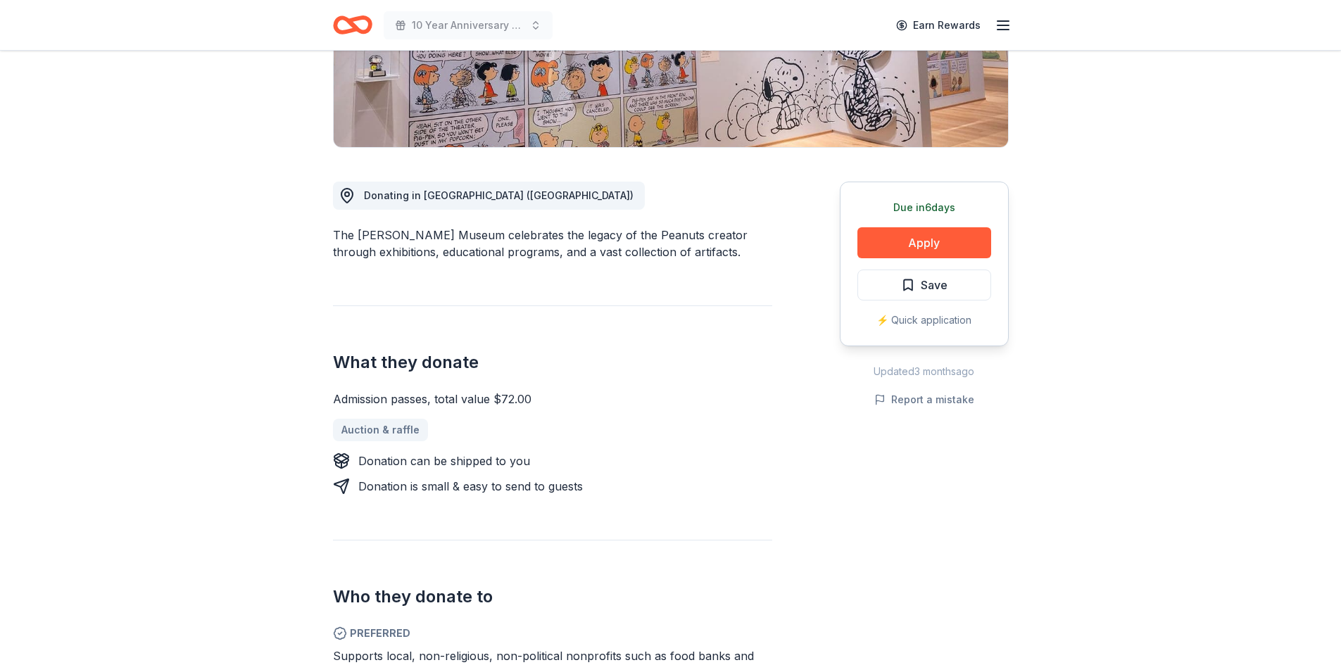
scroll to position [281, 0]
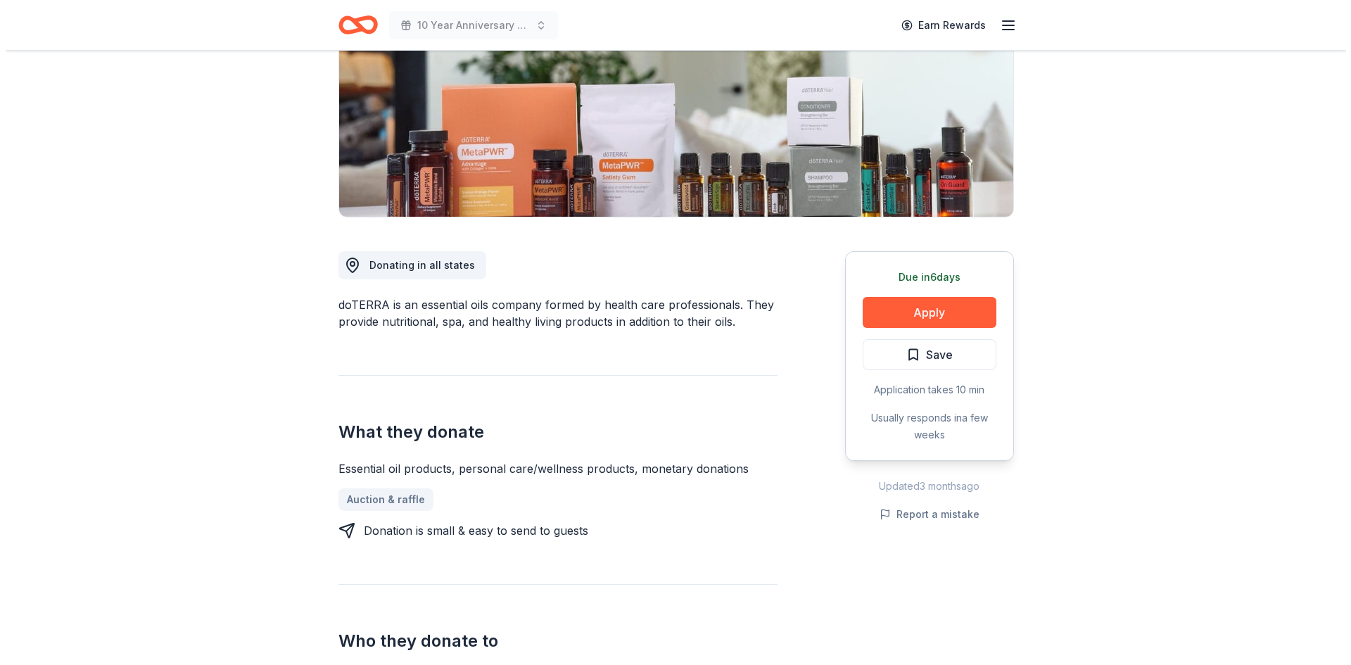
scroll to position [211, 0]
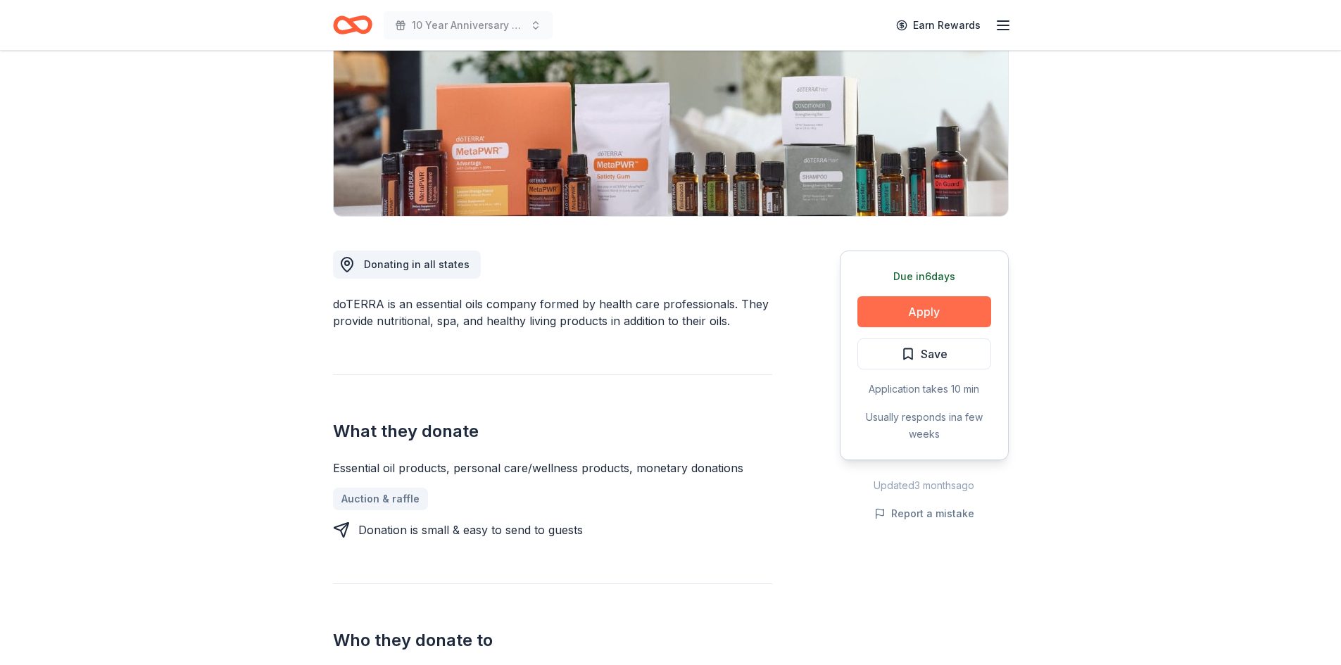
click at [926, 315] on button "Apply" at bounding box center [924, 311] width 134 height 31
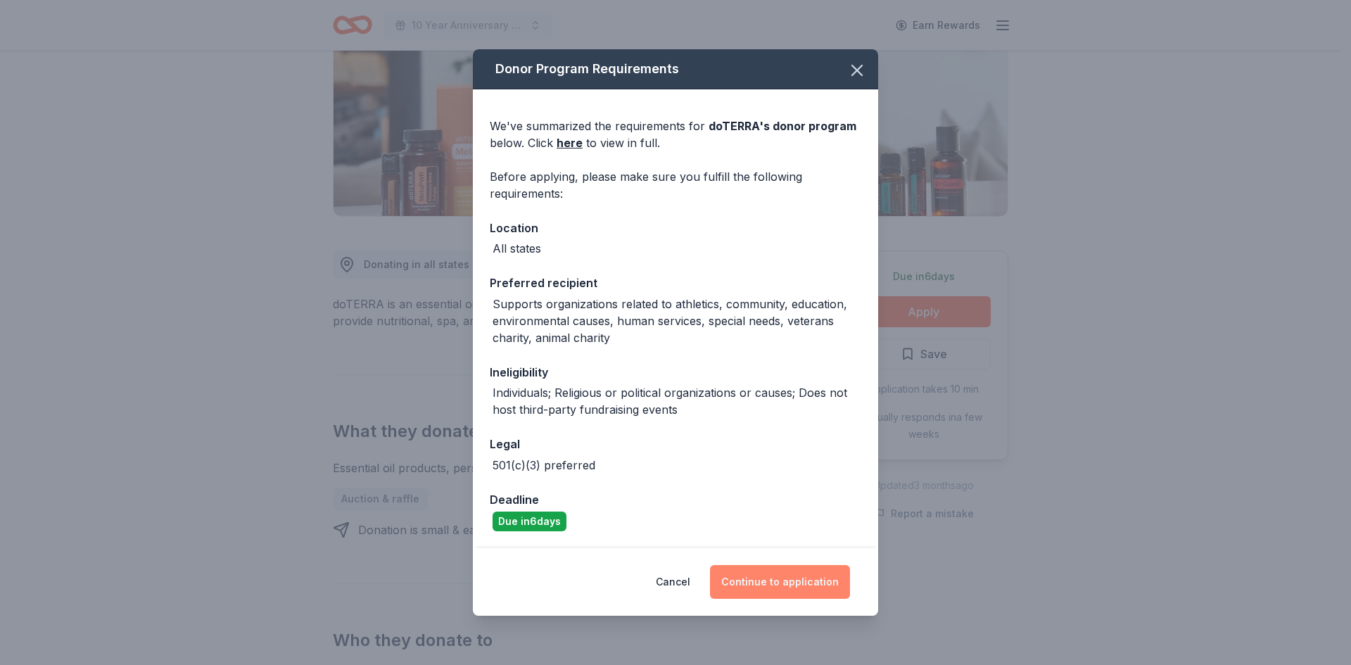
click at [780, 581] on button "Continue to application" at bounding box center [780, 582] width 140 height 34
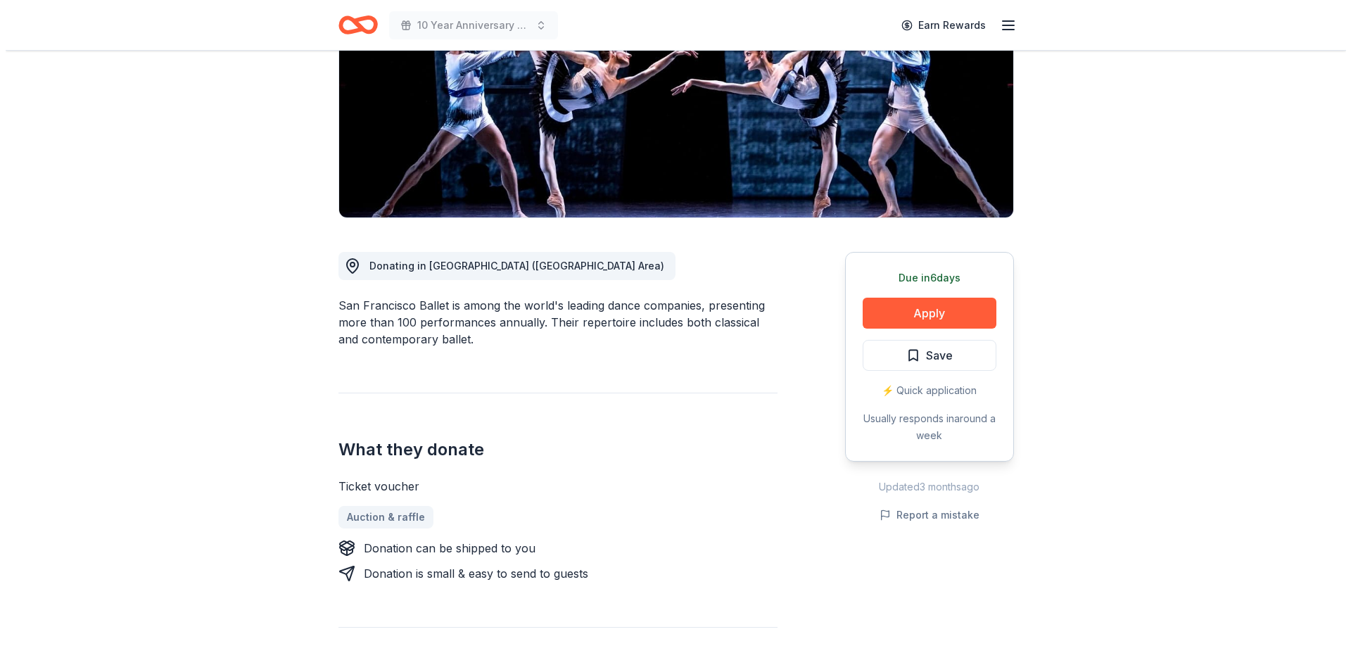
scroll to position [211, 0]
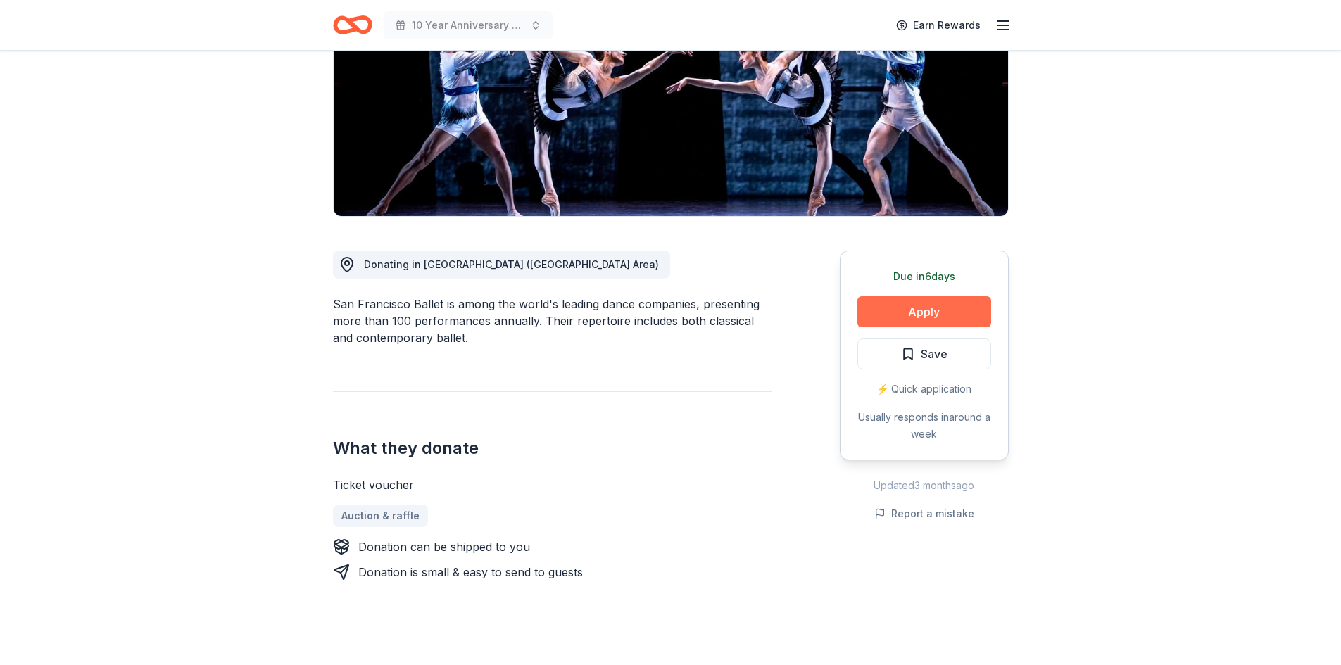
click at [906, 305] on button "Apply" at bounding box center [924, 311] width 134 height 31
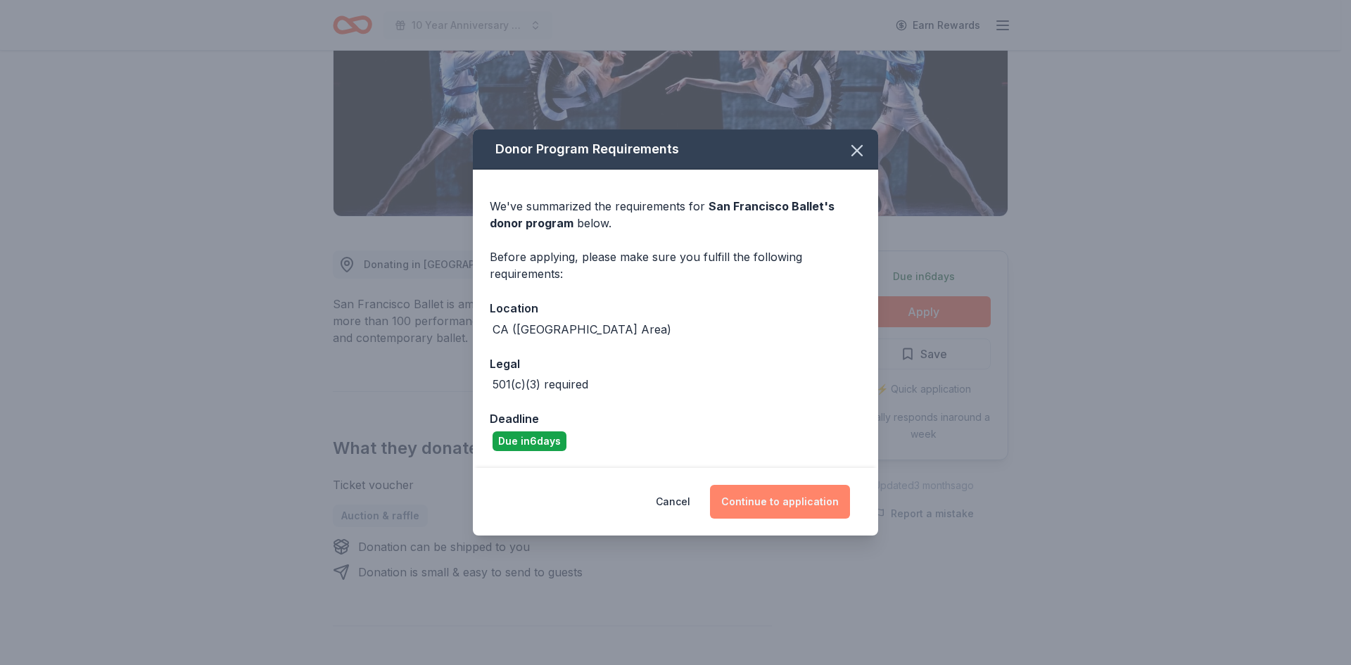
click at [786, 509] on button "Continue to application" at bounding box center [780, 502] width 140 height 34
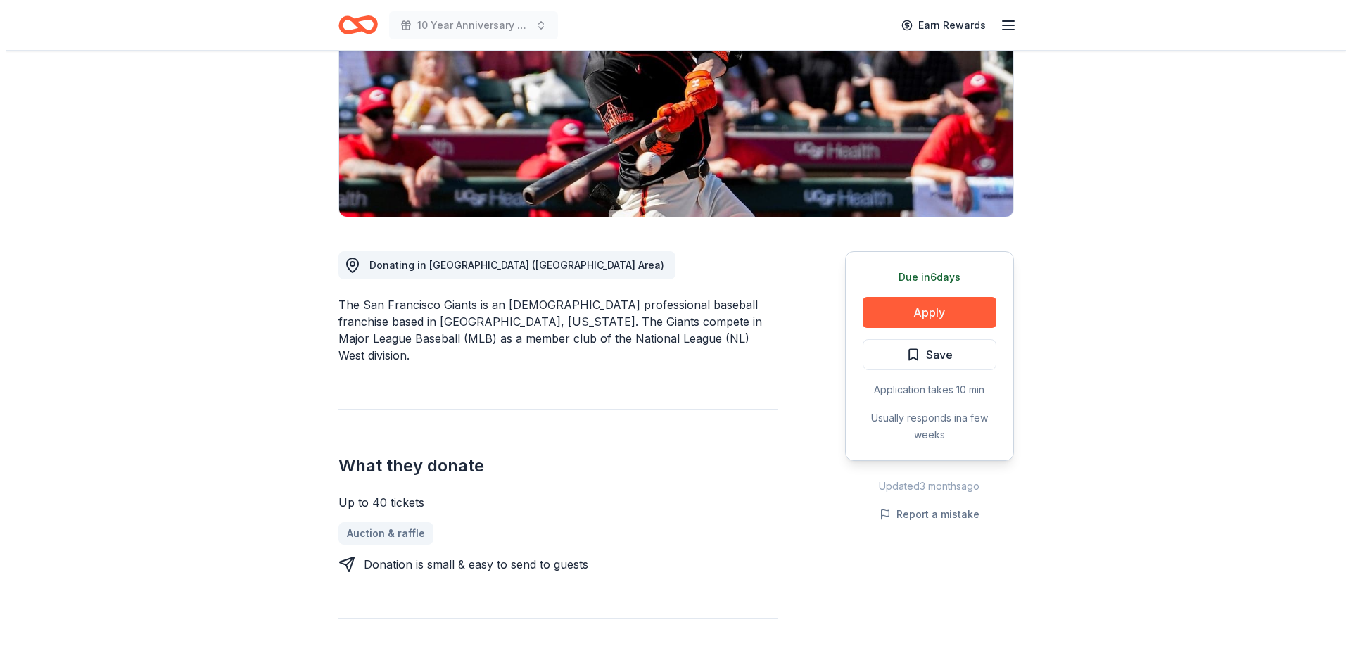
scroll to position [211, 0]
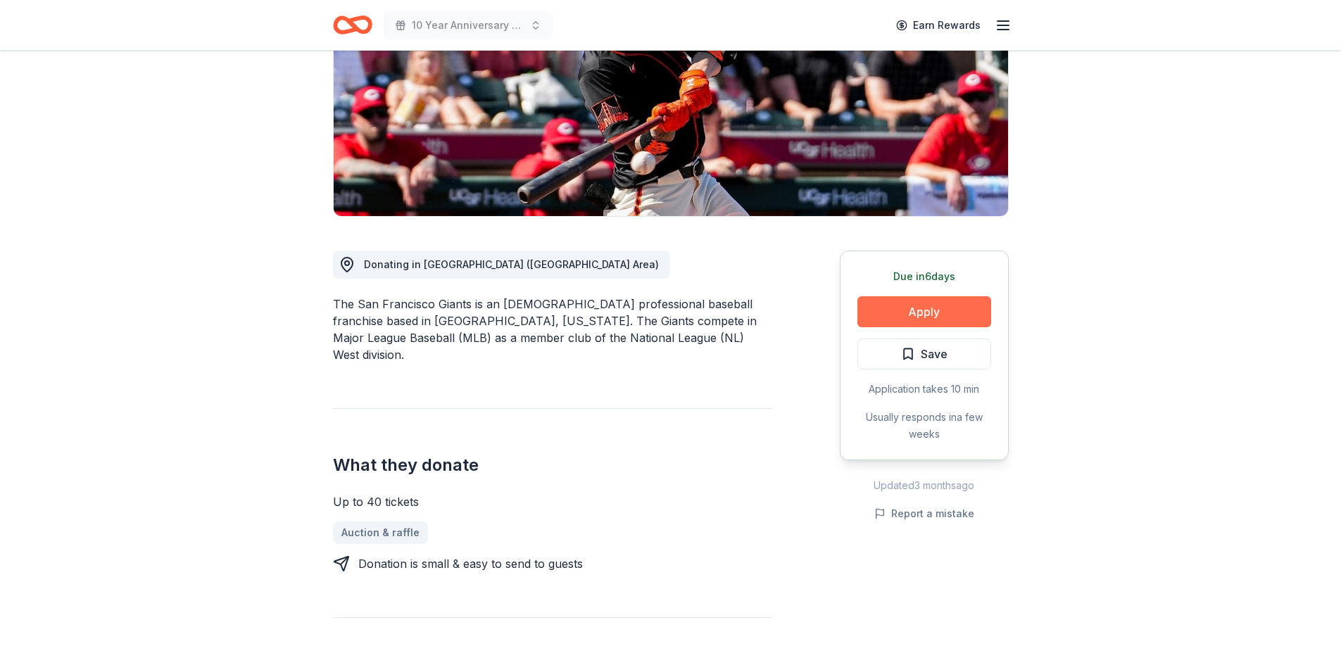
click at [918, 315] on button "Apply" at bounding box center [924, 311] width 134 height 31
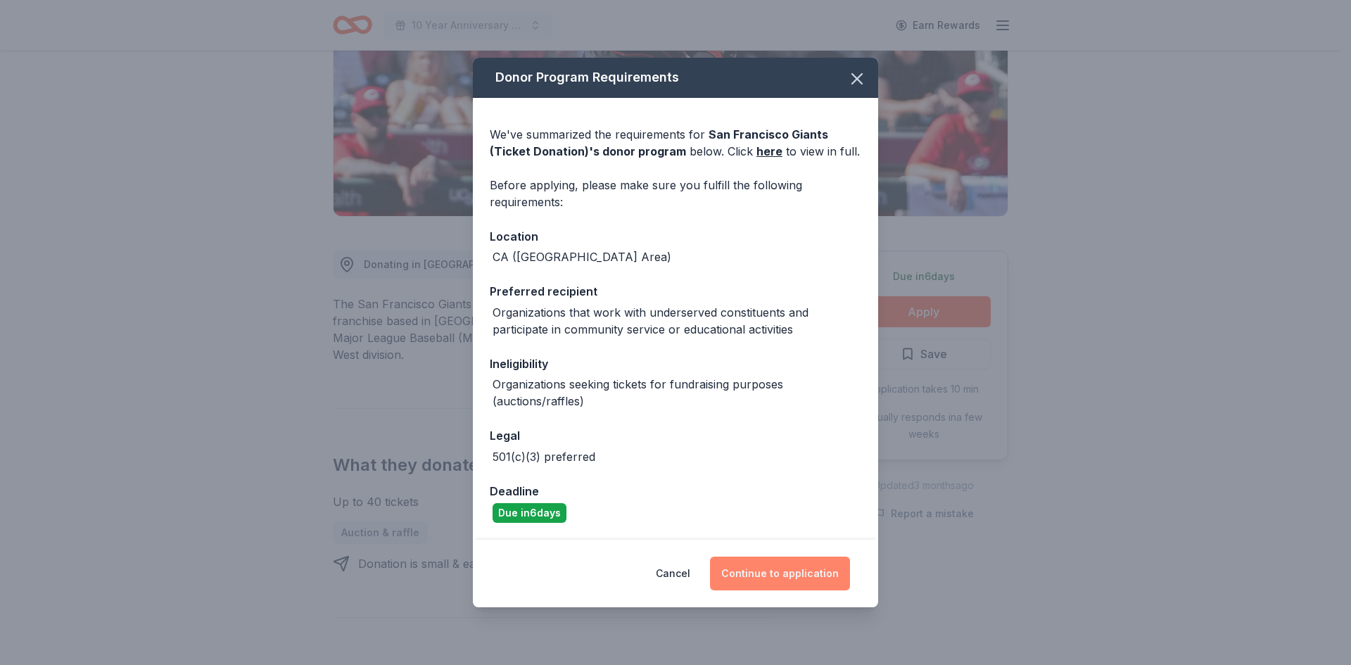
click at [786, 575] on button "Continue to application" at bounding box center [780, 574] width 140 height 34
